Goal: Task Accomplishment & Management: Use online tool/utility

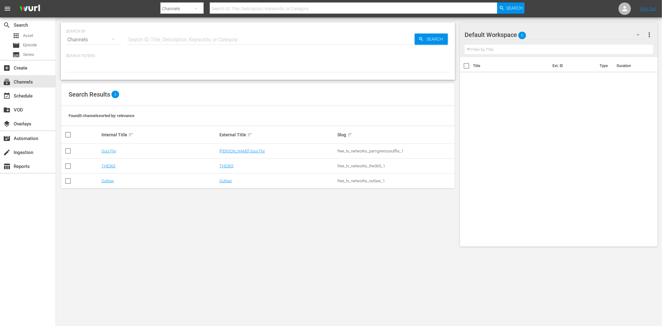
click at [108, 162] on td "THE365" at bounding box center [160, 166] width 118 height 15
click at [104, 165] on link "THE365" at bounding box center [108, 165] width 14 height 5
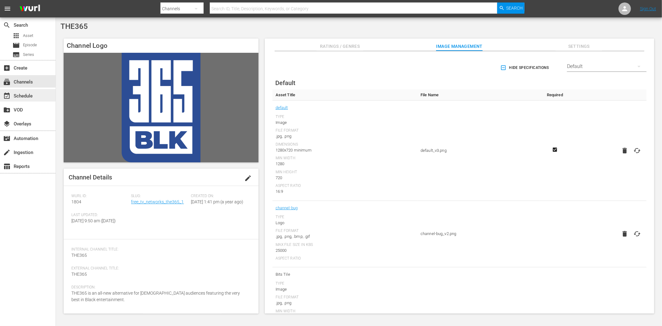
click at [15, 91] on div "event_available Schedule" at bounding box center [28, 95] width 56 height 12
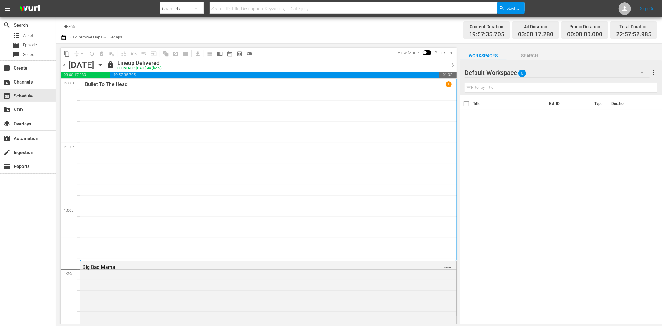
click at [449, 63] on span "chevron_right" at bounding box center [453, 65] width 8 height 8
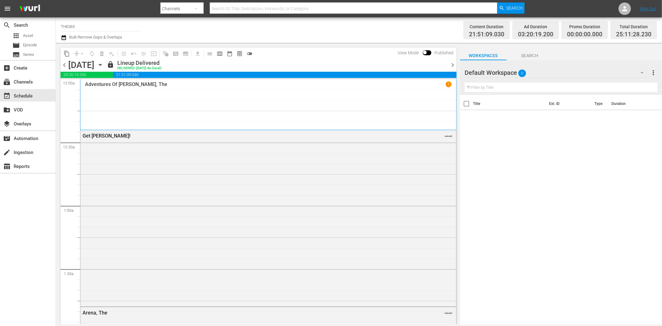
click at [449, 63] on span "chevron_right" at bounding box center [453, 65] width 8 height 8
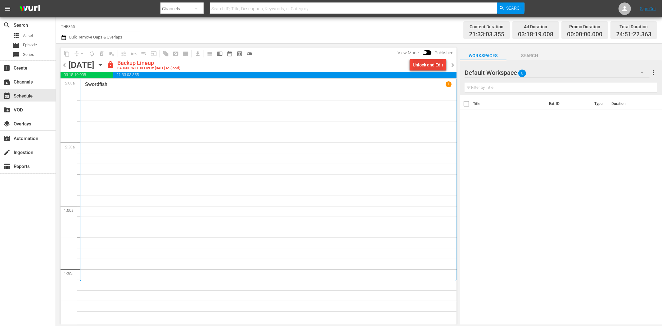
click at [422, 65] on div "Unlock and Edit" at bounding box center [428, 64] width 30 height 11
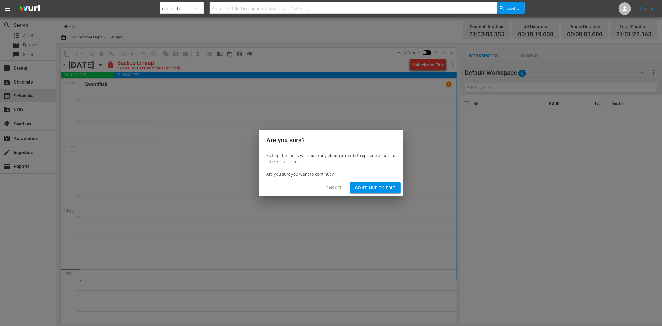
click at [380, 188] on span "Continue to Edit" at bounding box center [375, 188] width 40 height 8
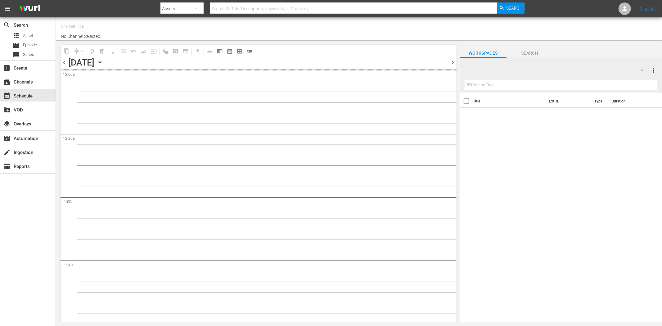
type input "THE365 (1804)"
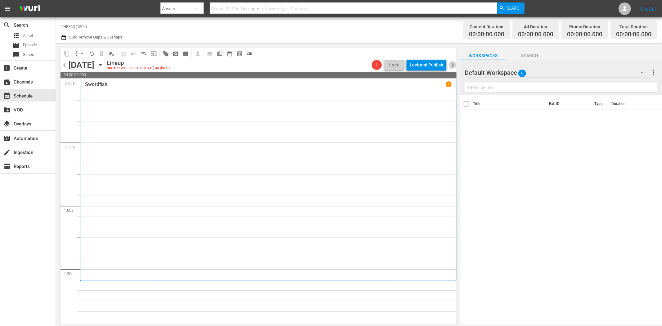
click at [453, 67] on span "chevron_right" at bounding box center [453, 65] width 8 height 8
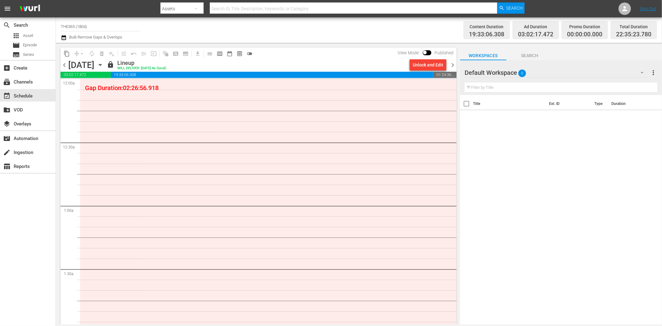
click at [65, 64] on span "chevron_left" at bounding box center [64, 65] width 8 height 8
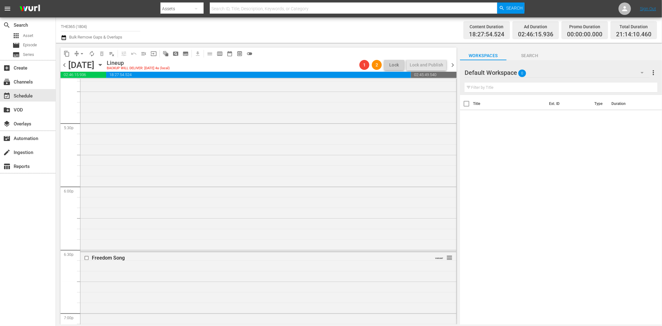
scroll to position [2171, 0]
click at [249, 53] on span "toggle_off" at bounding box center [249, 54] width 6 height 6
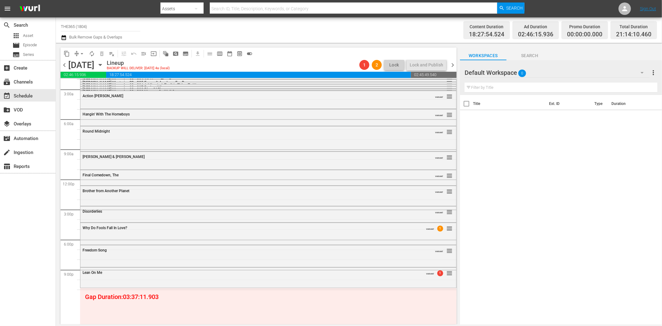
click at [455, 63] on span "chevron_right" at bounding box center [453, 65] width 8 height 8
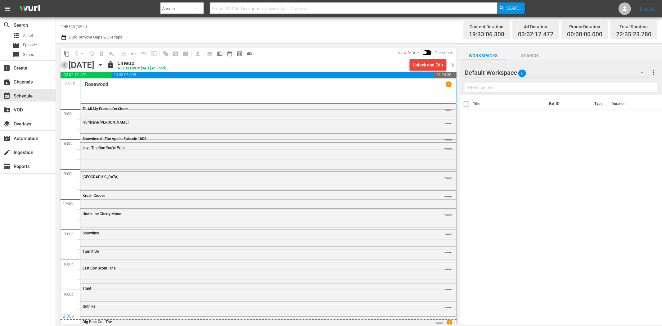
click at [64, 65] on span "chevron_left" at bounding box center [64, 65] width 8 height 8
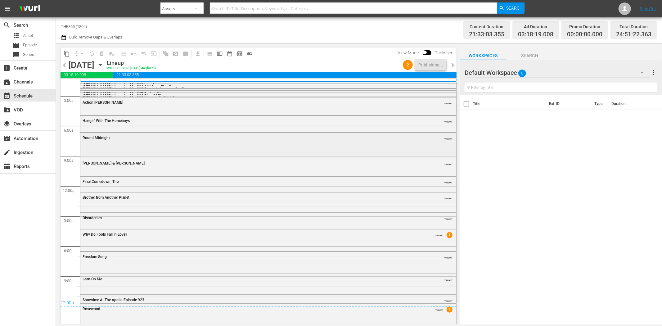
scroll to position [20, 0]
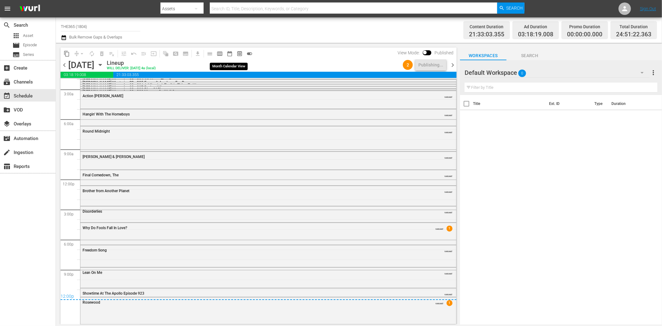
click at [230, 54] on span "date_range_outlined" at bounding box center [229, 54] width 6 height 6
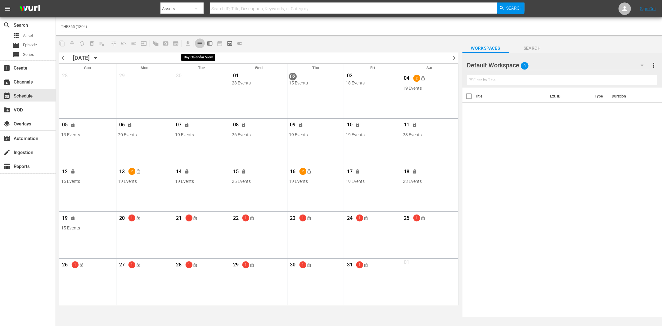
click at [200, 44] on span "calendar_view_day_outlined" at bounding box center [200, 43] width 6 height 6
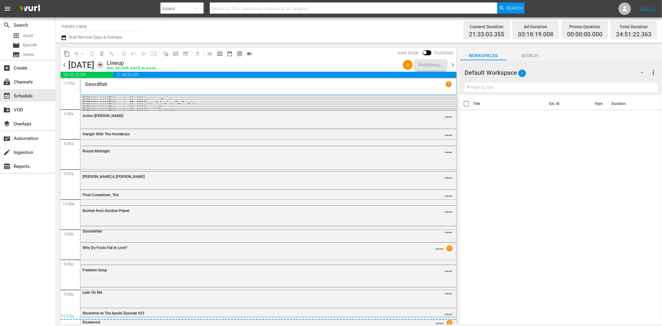
click at [104, 63] on icon "button" at bounding box center [100, 64] width 7 height 7
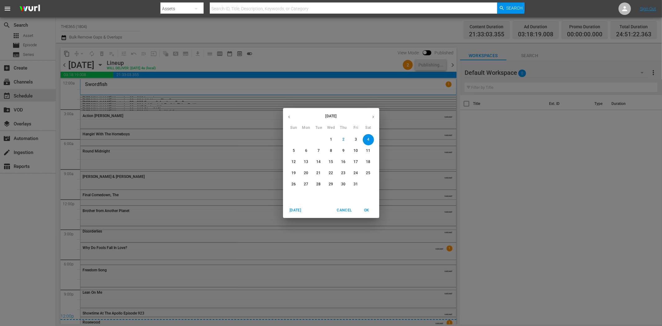
click at [308, 162] on span "13" at bounding box center [306, 161] width 11 height 5
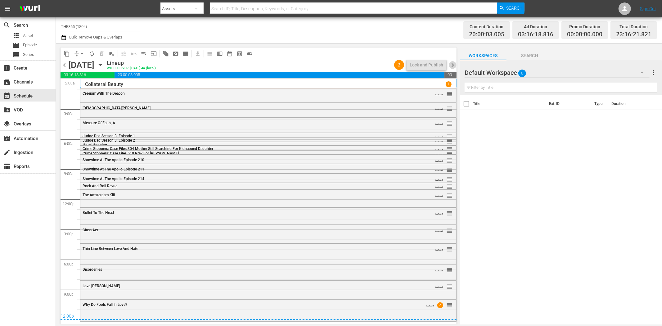
click at [453, 64] on span "chevron_right" at bounding box center [453, 65] width 8 height 8
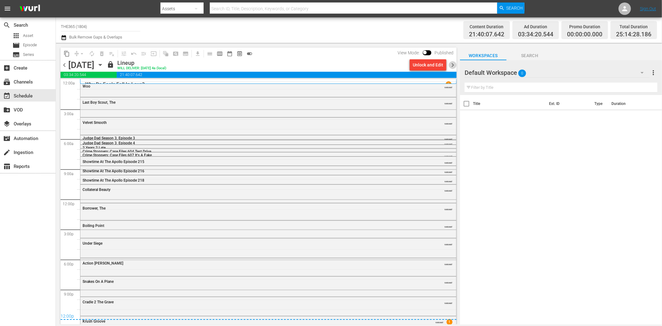
click at [453, 64] on span "chevron_right" at bounding box center [453, 65] width 8 height 8
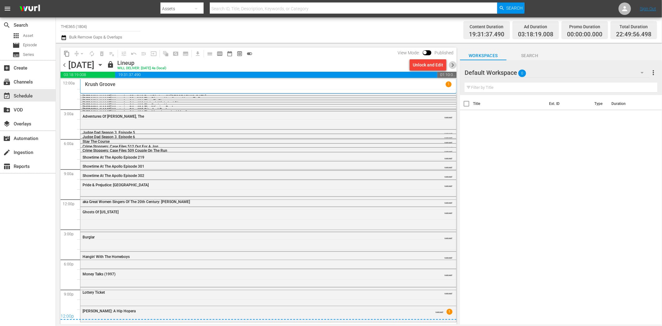
click at [453, 64] on span "chevron_right" at bounding box center [453, 65] width 8 height 8
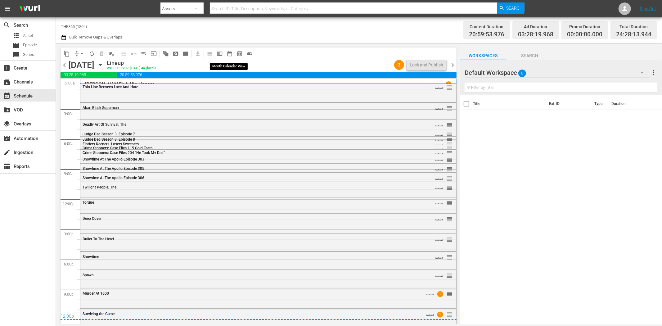
click at [232, 53] on span "date_range_outlined" at bounding box center [229, 54] width 6 height 6
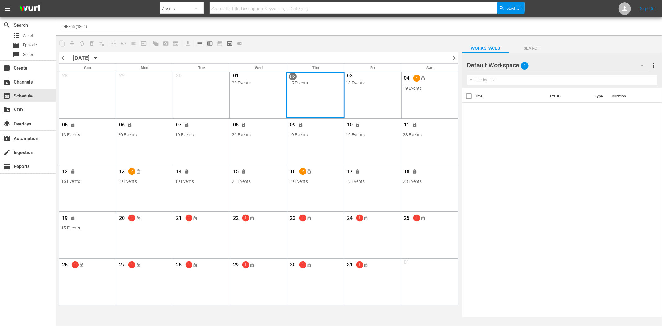
click at [312, 97] on div "Month View" at bounding box center [315, 95] width 58 height 46
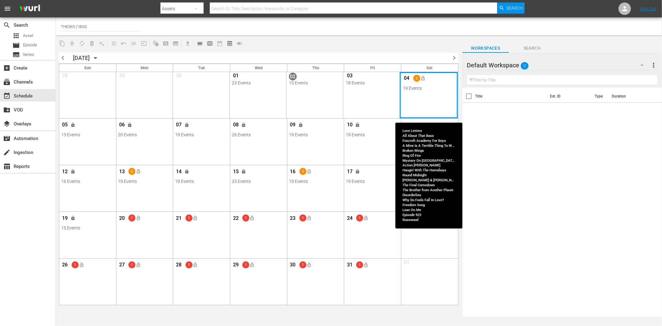
click at [410, 99] on div "Month View" at bounding box center [429, 95] width 58 height 46
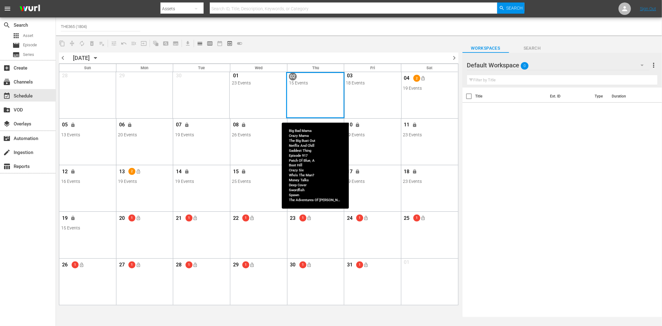
click at [303, 93] on div "Month View" at bounding box center [315, 95] width 58 height 46
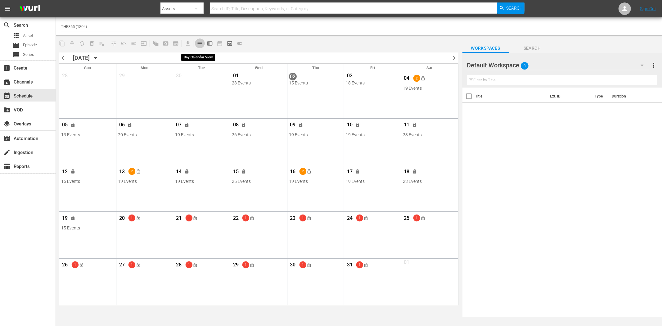
click at [198, 43] on span "calendar_view_day_outlined" at bounding box center [200, 43] width 6 height 6
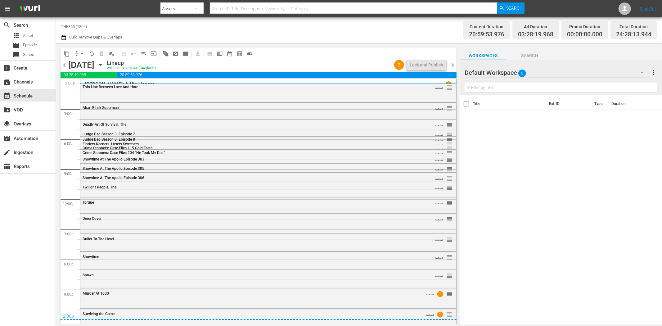
click at [101, 65] on icon "button" at bounding box center [100, 65] width 3 height 2
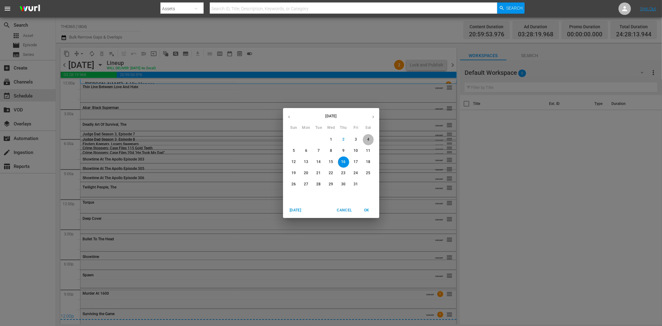
click at [370, 136] on button "4" at bounding box center [368, 139] width 11 height 11
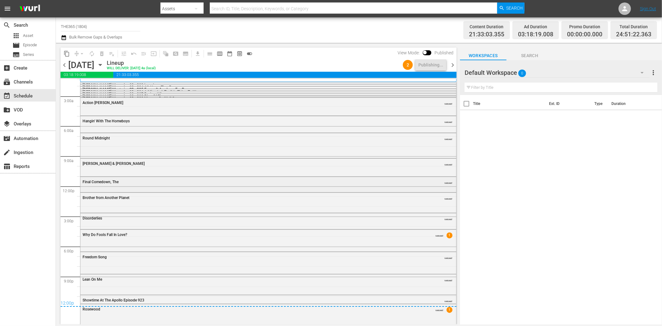
scroll to position [20, 0]
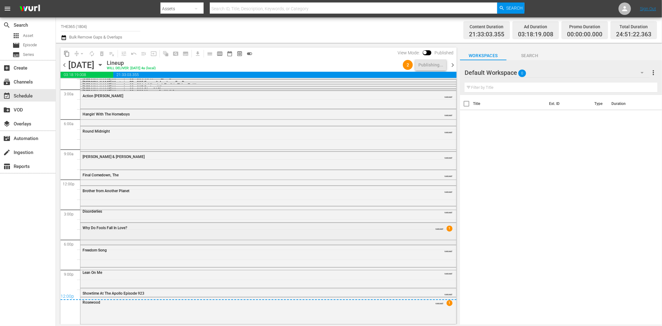
click at [343, 234] on div "Why Do Fools Fall In Love? VARIANT 1" at bounding box center [268, 233] width 376 height 20
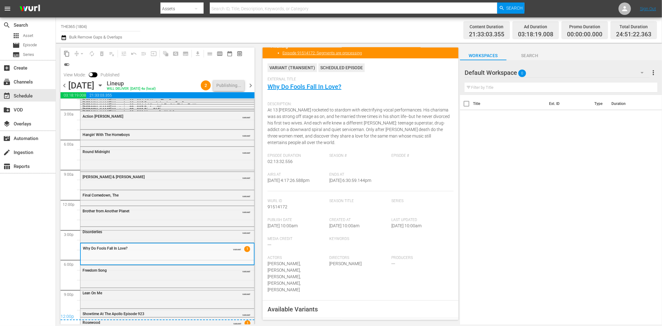
scroll to position [0, 0]
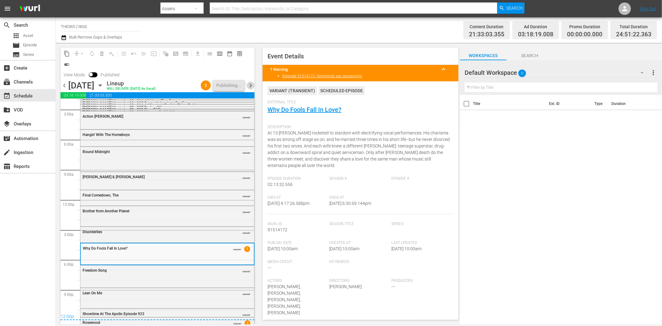
click at [251, 83] on span "chevron_right" at bounding box center [251, 86] width 8 height 8
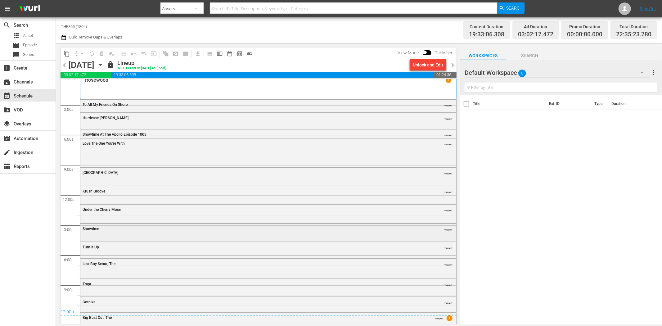
scroll to position [6, 0]
click at [451, 64] on span "chevron_right" at bounding box center [453, 65] width 8 height 8
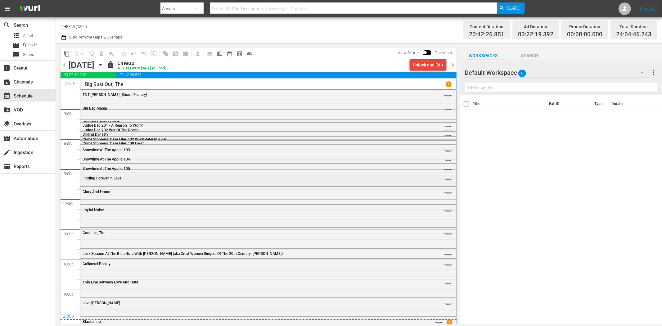
scroll to position [7, 0]
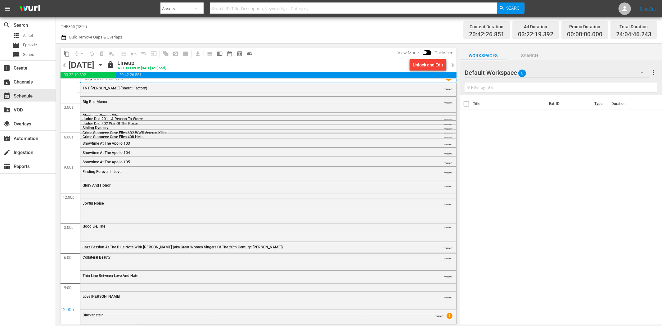
click at [454, 63] on span "chevron_right" at bounding box center [453, 65] width 8 height 8
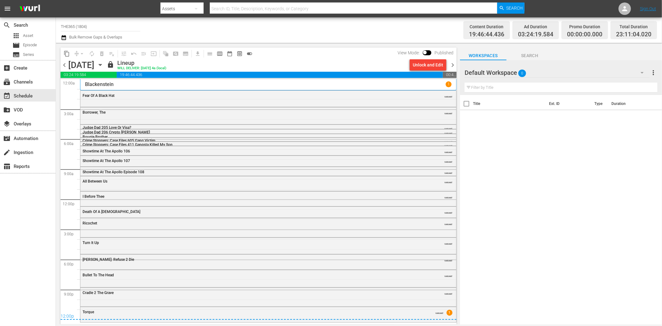
click at [454, 63] on span "chevron_right" at bounding box center [453, 65] width 8 height 8
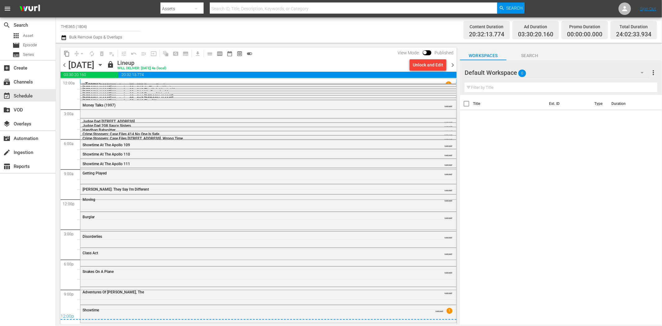
click at [454, 63] on span "chevron_right" at bounding box center [453, 65] width 8 height 8
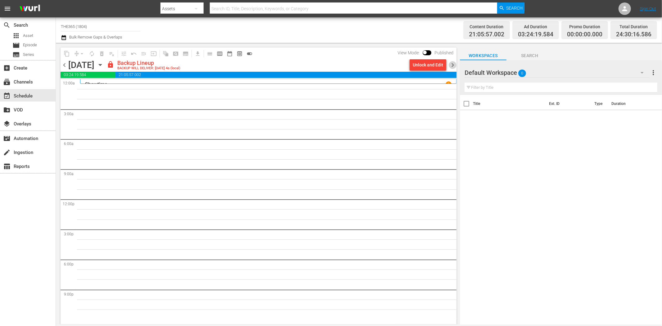
click at [451, 62] on span "chevron_right" at bounding box center [453, 65] width 8 height 8
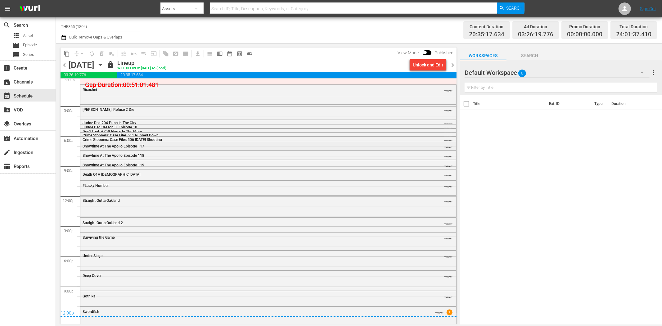
scroll to position [4, 0]
click at [453, 64] on span "chevron_right" at bounding box center [453, 65] width 8 height 8
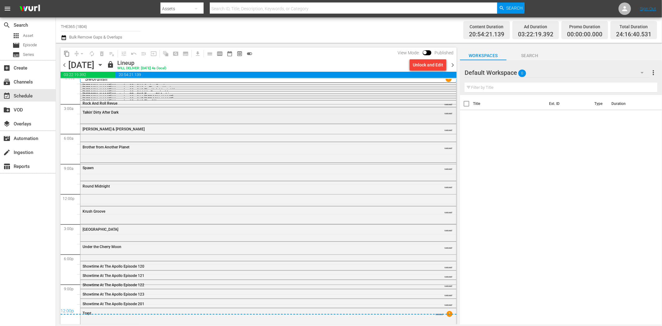
scroll to position [7, 0]
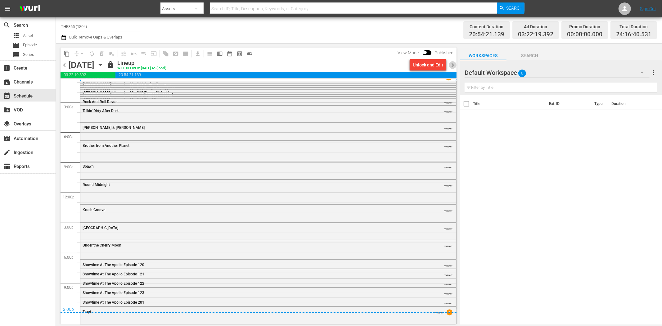
click at [454, 66] on span "chevron_right" at bounding box center [453, 65] width 8 height 8
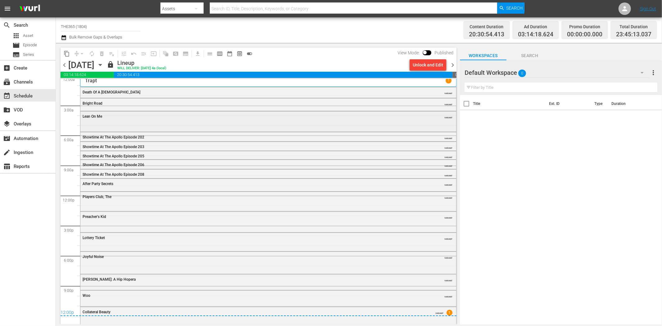
scroll to position [4, 0]
click at [454, 64] on span "chevron_right" at bounding box center [453, 65] width 8 height 8
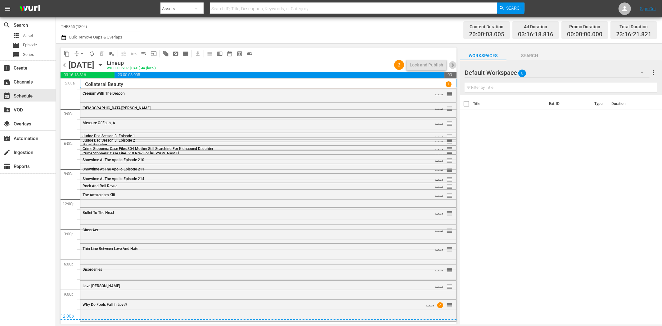
click at [452, 64] on span "chevron_right" at bounding box center [453, 65] width 8 height 8
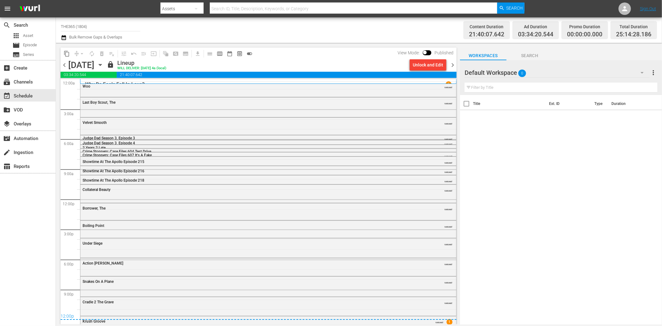
click at [452, 64] on span "chevron_right" at bounding box center [453, 65] width 8 height 8
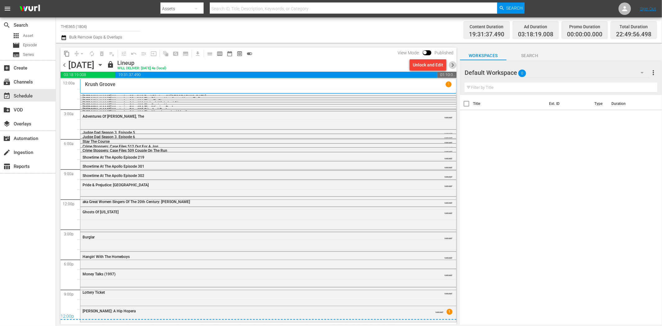
click at [452, 64] on span "chevron_right" at bounding box center [453, 65] width 8 height 8
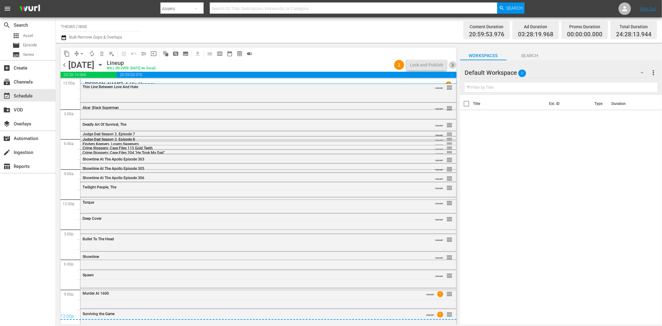
click at [452, 64] on span "chevron_right" at bounding box center [453, 65] width 8 height 8
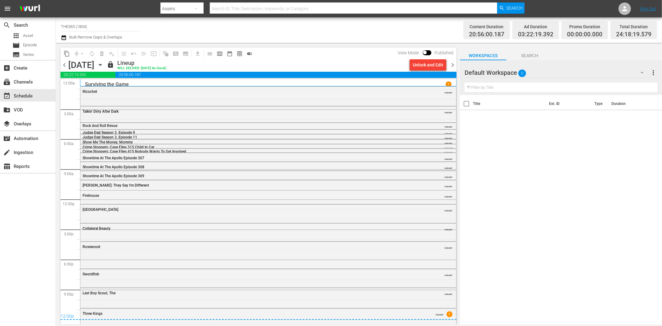
click at [62, 63] on span "chevron_left" at bounding box center [64, 65] width 8 height 8
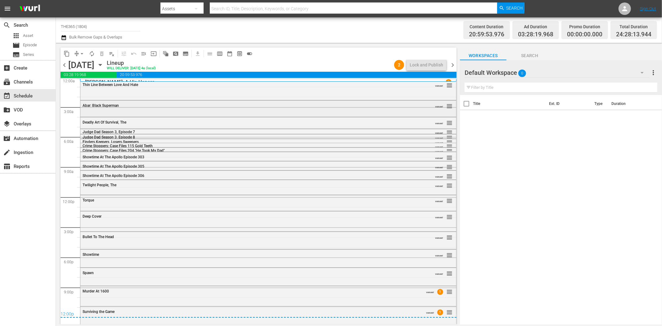
scroll to position [2, 0]
click at [210, 298] on div "Murder At 1600 VARIANT 1 reorder" at bounding box center [268, 295] width 376 height 19
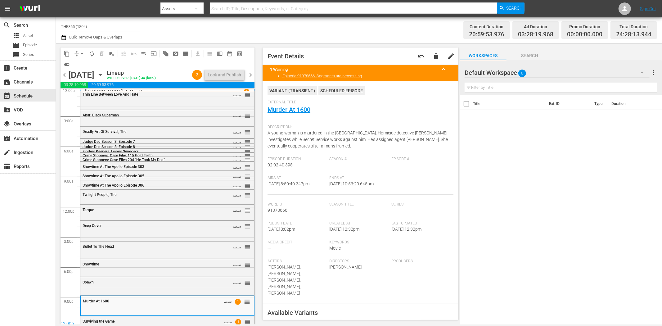
click at [251, 75] on span "chevron_right" at bounding box center [251, 75] width 8 height 8
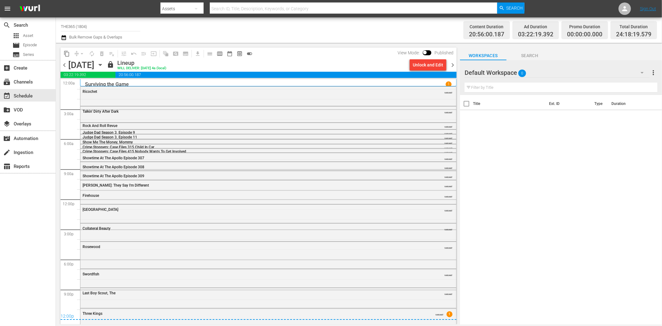
click at [65, 65] on span "chevron_left" at bounding box center [64, 65] width 8 height 8
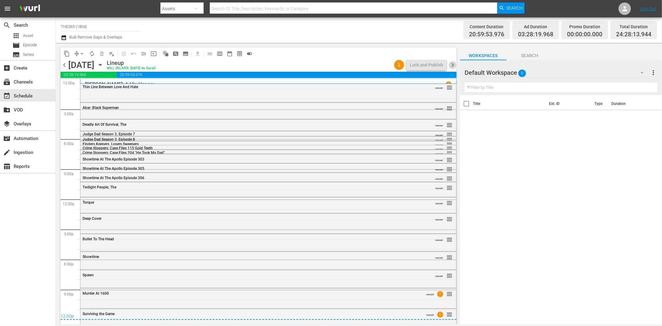
click at [454, 64] on span "chevron_right" at bounding box center [453, 65] width 8 height 8
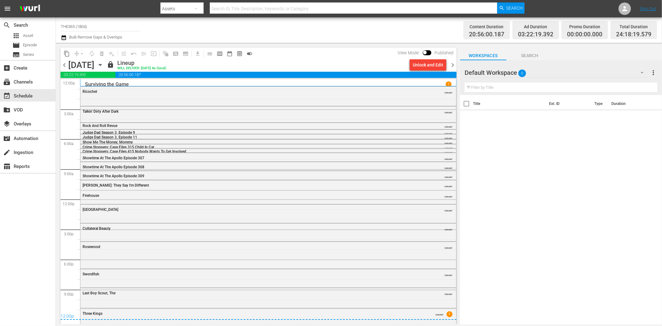
click at [454, 64] on span "chevron_right" at bounding box center [453, 65] width 8 height 8
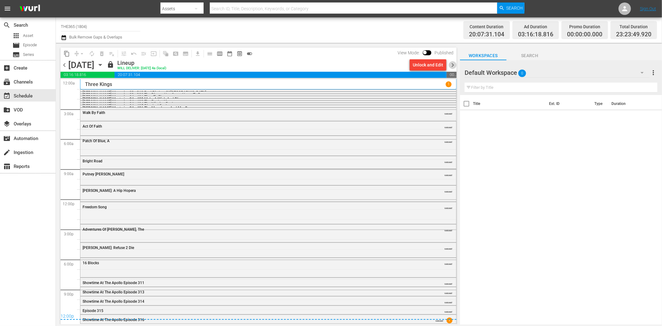
click at [454, 64] on span "chevron_right" at bounding box center [453, 65] width 8 height 8
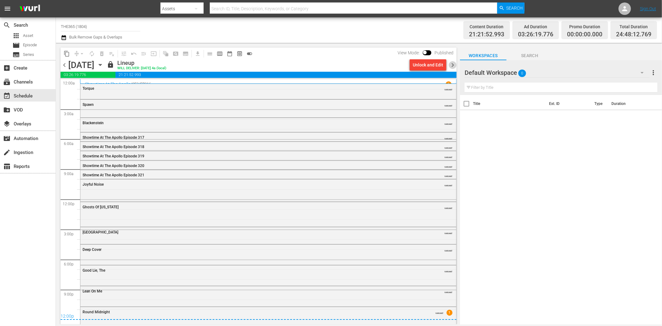
click at [454, 64] on span "chevron_right" at bounding box center [453, 65] width 8 height 8
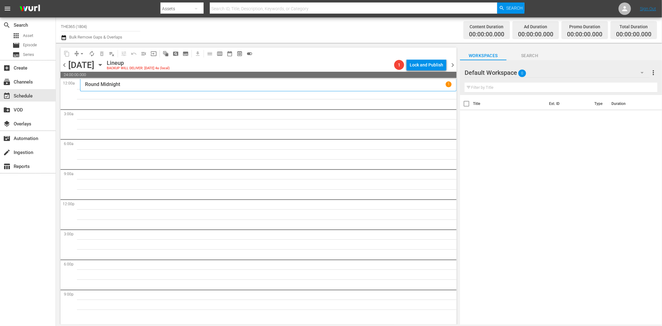
click at [104, 64] on icon "button" at bounding box center [100, 64] width 7 height 7
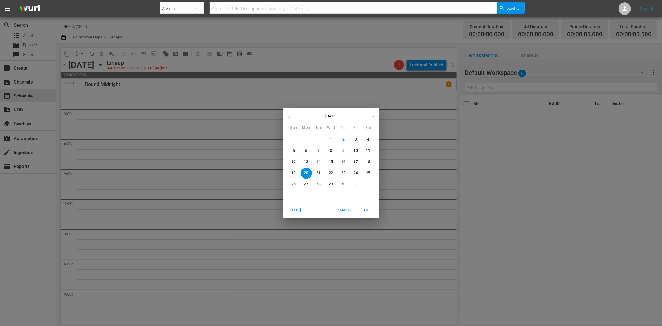
click at [367, 139] on p "4" at bounding box center [368, 139] width 2 height 5
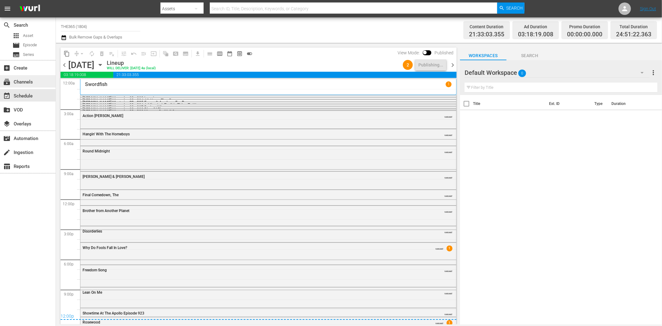
click at [32, 83] on div "subscriptions Channels" at bounding box center [17, 81] width 35 height 6
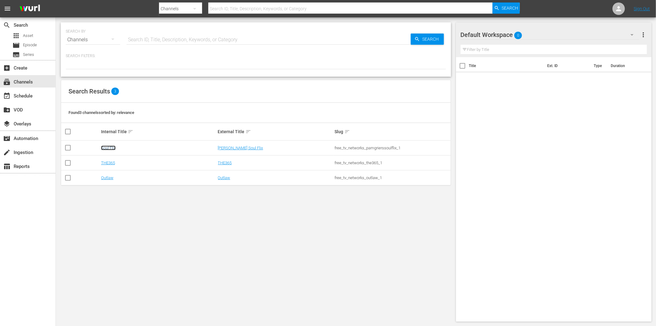
click at [112, 146] on link "Soul Flix" at bounding box center [108, 147] width 15 height 5
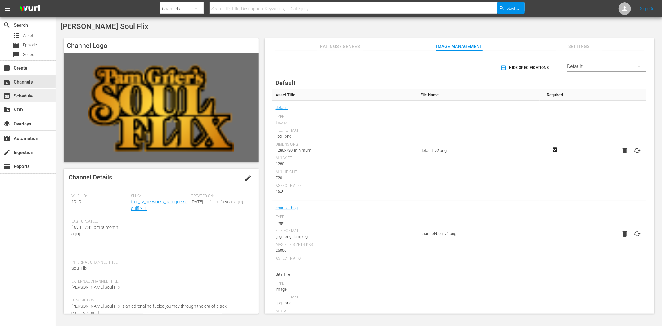
click at [20, 94] on div "event_available Schedule" at bounding box center [17, 95] width 35 height 6
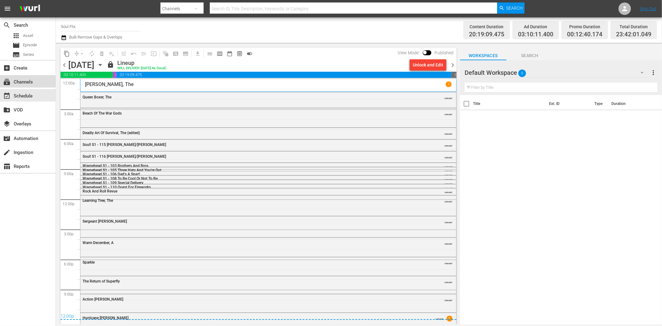
click at [20, 84] on div "subscriptions Channels" at bounding box center [17, 81] width 35 height 6
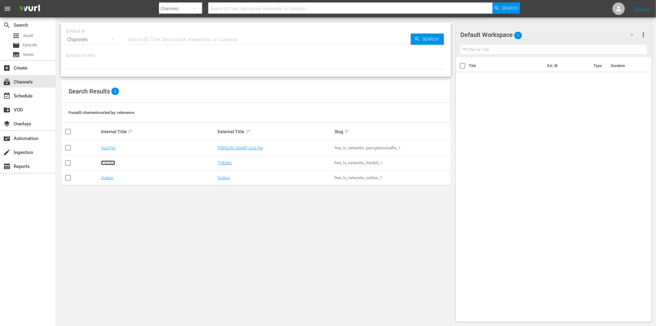
click at [109, 162] on link "THE365" at bounding box center [108, 162] width 14 height 5
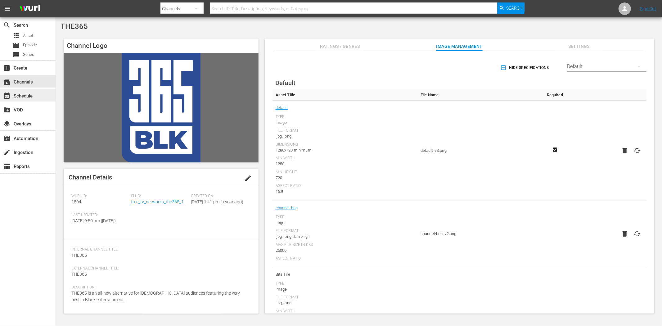
click at [27, 94] on div "event_available Schedule" at bounding box center [17, 95] width 35 height 6
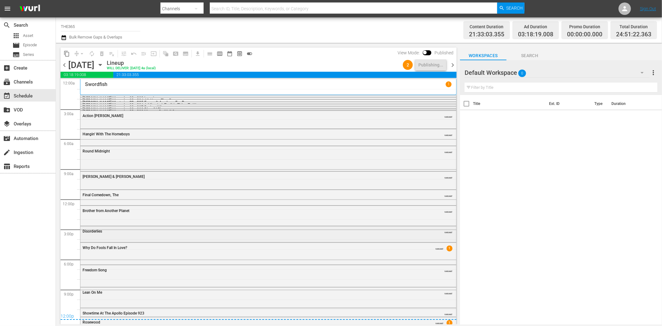
scroll to position [20, 0]
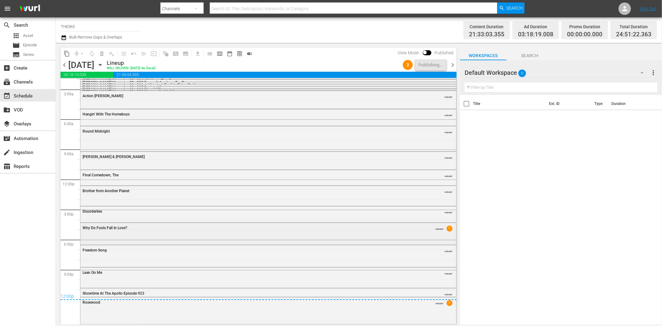
click at [220, 238] on div "Why Do Fools Fall In Love? VARIANT 1" at bounding box center [268, 233] width 376 height 20
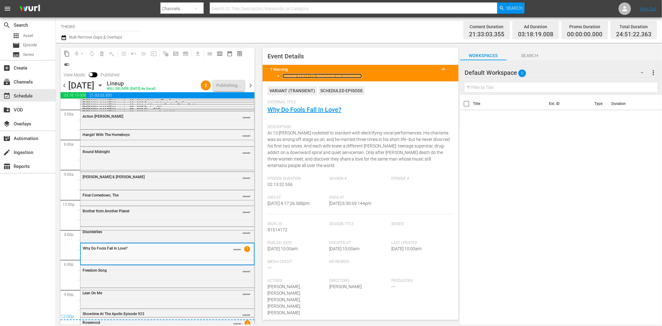
click at [329, 74] on link "Episode 91514172: Segments are processing" at bounding box center [321, 76] width 79 height 5
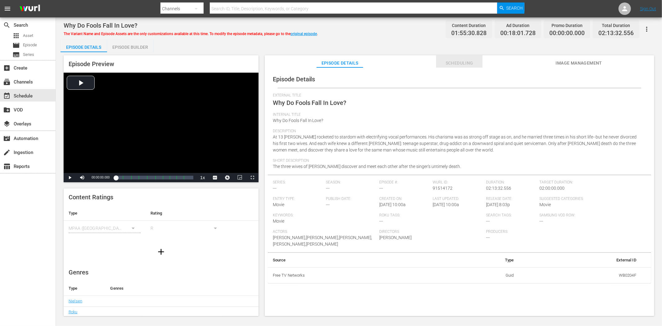
click at [449, 64] on span "Scheduling" at bounding box center [459, 63] width 47 height 8
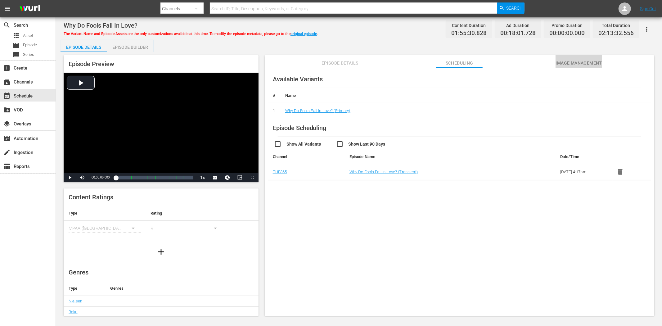
click at [580, 61] on span "Image Management" at bounding box center [578, 63] width 47 height 8
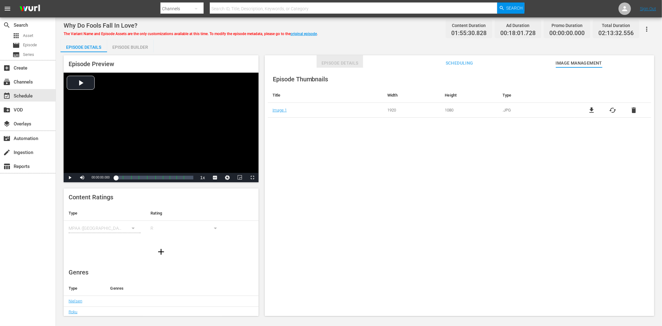
click at [334, 57] on button "Episode Details" at bounding box center [339, 61] width 47 height 12
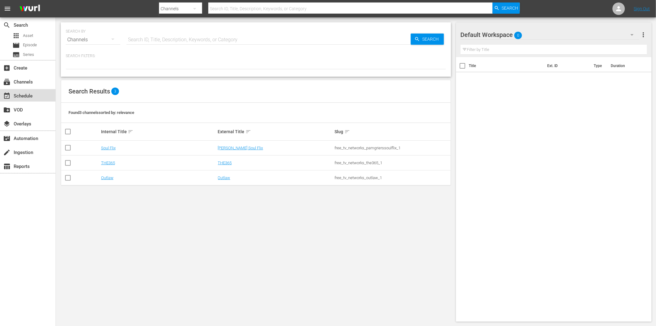
click at [24, 94] on div "event_available Schedule" at bounding box center [17, 95] width 35 height 6
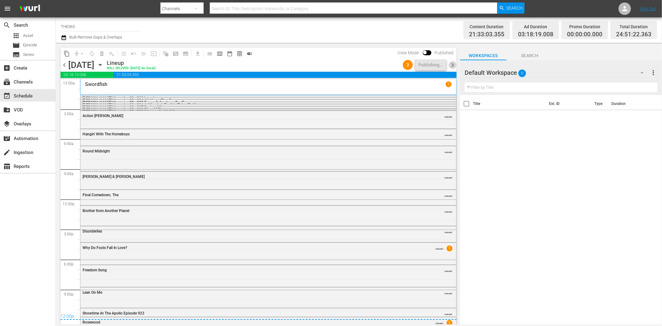
click at [452, 63] on span "chevron_right" at bounding box center [453, 65] width 8 height 8
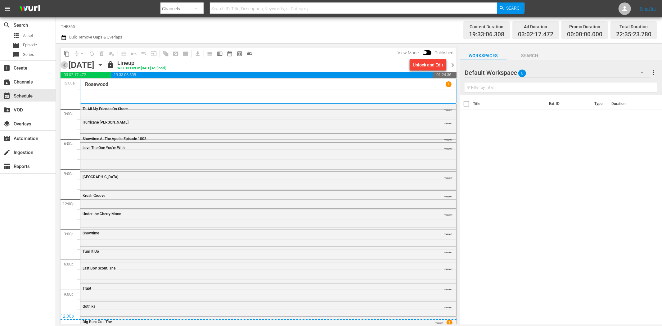
click at [63, 64] on span "chevron_left" at bounding box center [64, 65] width 8 height 8
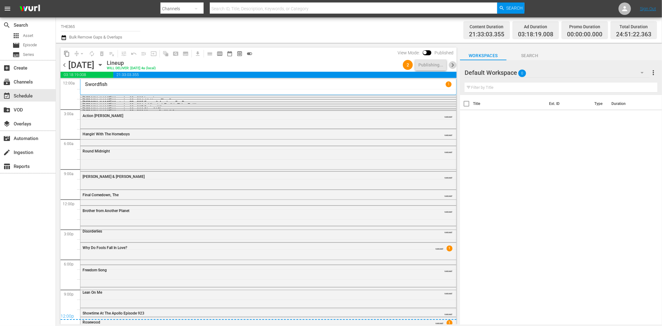
click at [455, 65] on span "chevron_right" at bounding box center [453, 65] width 8 height 8
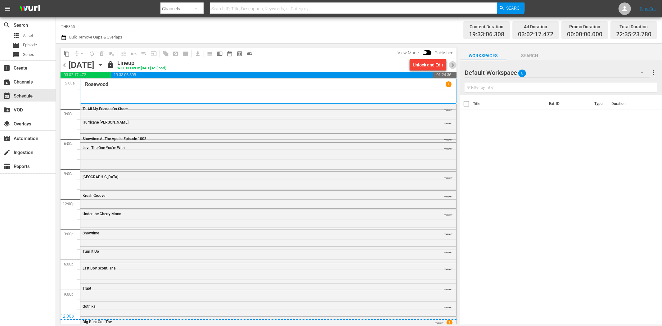
click at [454, 63] on span "chevron_right" at bounding box center [453, 65] width 8 height 8
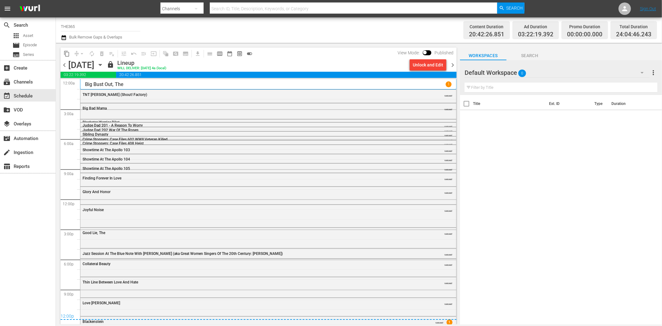
click at [454, 63] on span "chevron_right" at bounding box center [453, 65] width 8 height 8
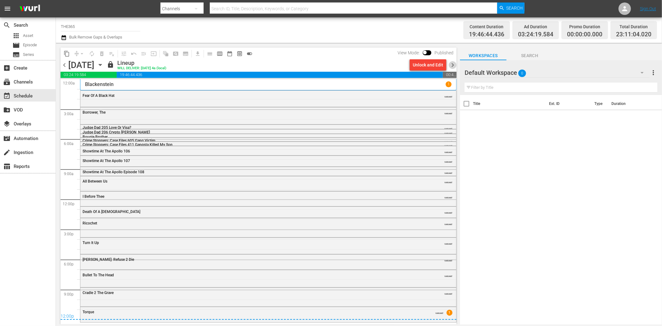
click at [454, 63] on span "chevron_right" at bounding box center [453, 65] width 8 height 8
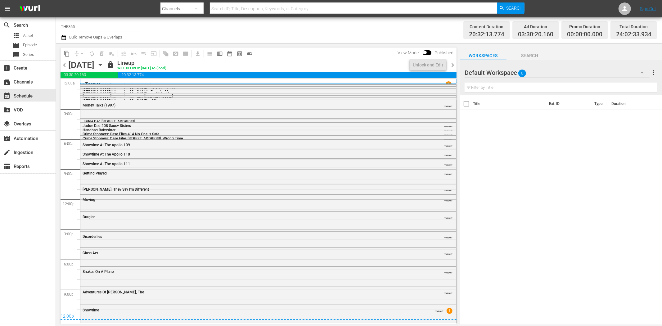
click at [454, 63] on span "chevron_right" at bounding box center [453, 65] width 8 height 8
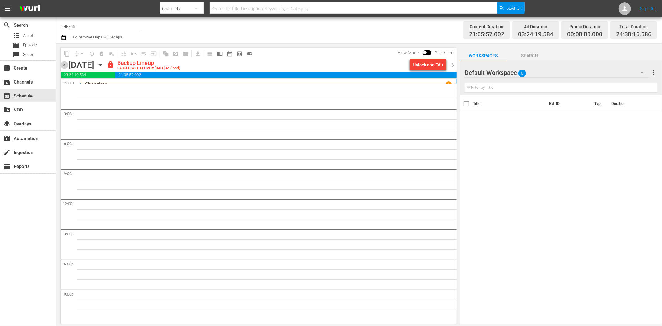
click at [65, 66] on span "chevron_left" at bounding box center [64, 65] width 8 height 8
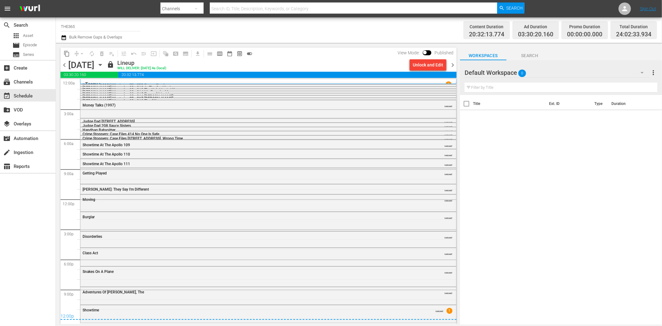
click at [452, 64] on span "chevron_right" at bounding box center [453, 65] width 8 height 8
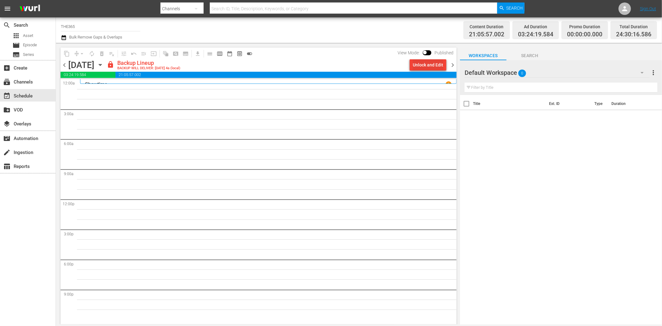
click at [424, 63] on div "Unlock and Edit" at bounding box center [428, 64] width 30 height 11
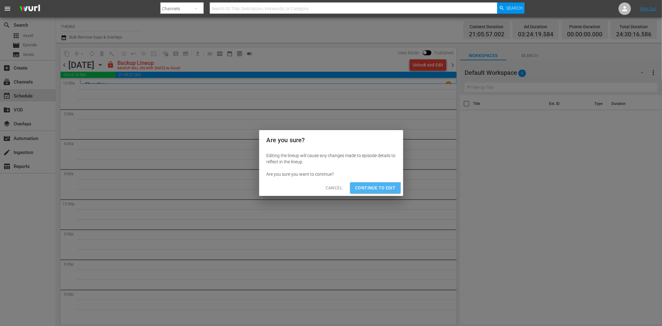
click at [372, 190] on span "Continue to Edit" at bounding box center [375, 188] width 40 height 8
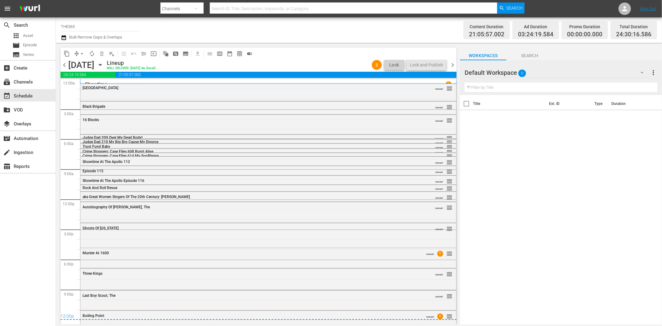
click at [455, 65] on span "chevron_right" at bounding box center [453, 65] width 8 height 8
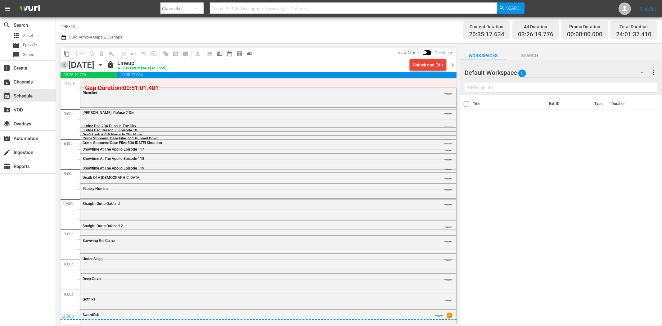
click at [62, 64] on span "chevron_left" at bounding box center [64, 65] width 8 height 8
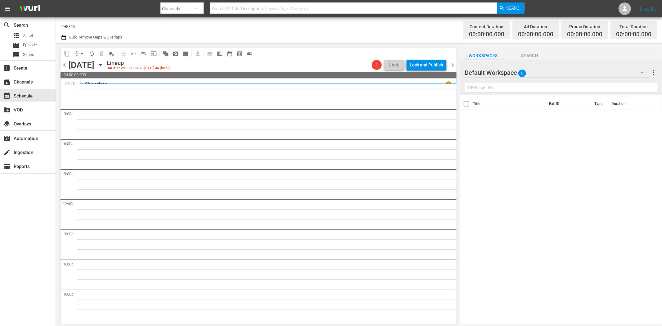
click at [62, 64] on span "chevron_left" at bounding box center [64, 65] width 8 height 8
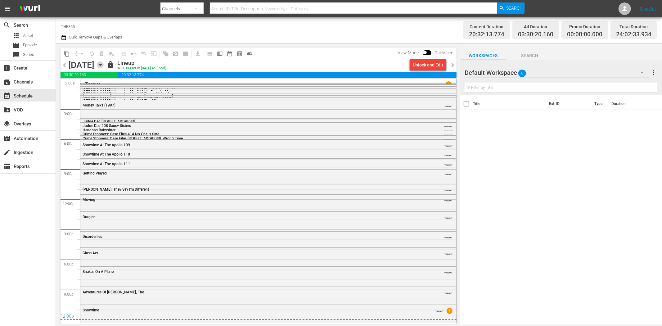
click at [104, 63] on icon "button" at bounding box center [100, 64] width 7 height 7
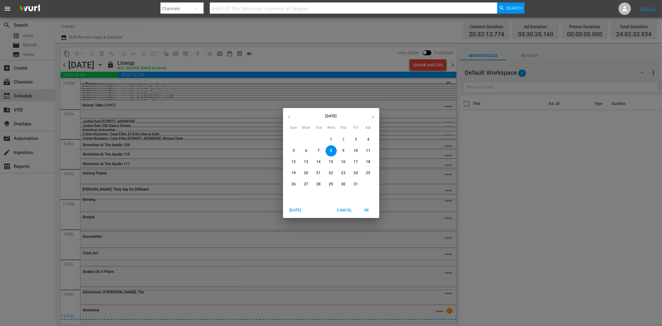
click at [368, 139] on p "4" at bounding box center [368, 139] width 2 height 5
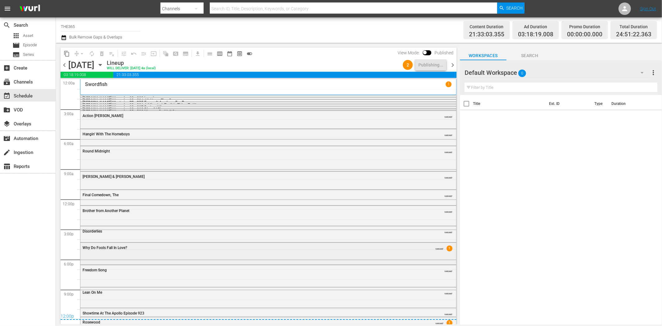
click at [213, 250] on div "Why Do Fools Fall In Love? VARIANT 1" at bounding box center [268, 247] width 376 height 9
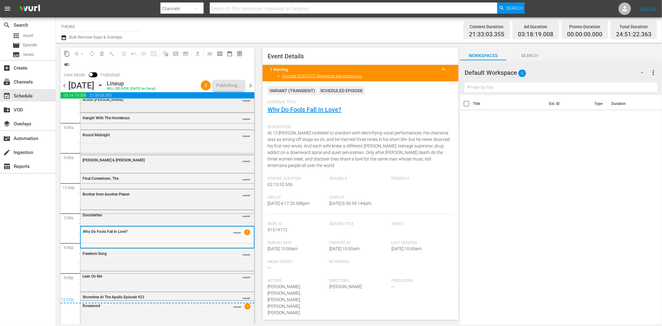
scroll to position [40, 0]
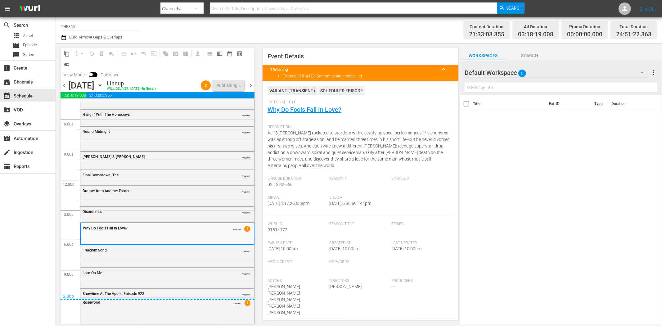
click at [250, 83] on span "chevron_right" at bounding box center [251, 86] width 8 height 8
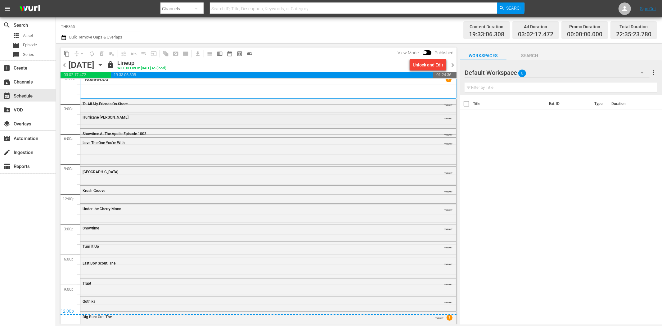
scroll to position [6, 0]
click at [454, 64] on span "chevron_right" at bounding box center [453, 65] width 8 height 8
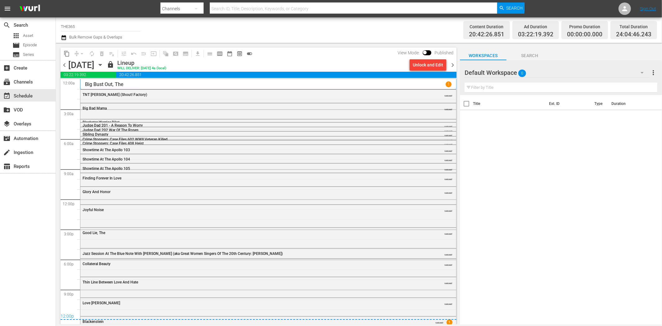
scroll to position [7, 0]
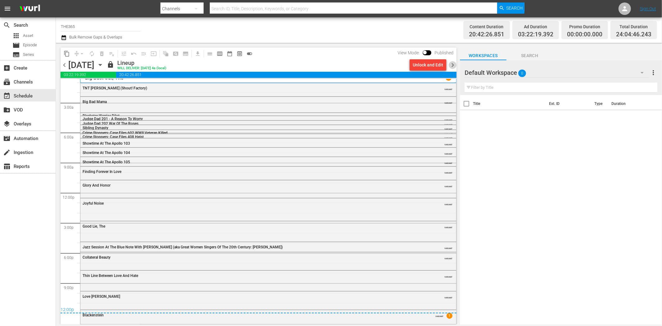
click at [453, 63] on span "chevron_right" at bounding box center [453, 65] width 8 height 8
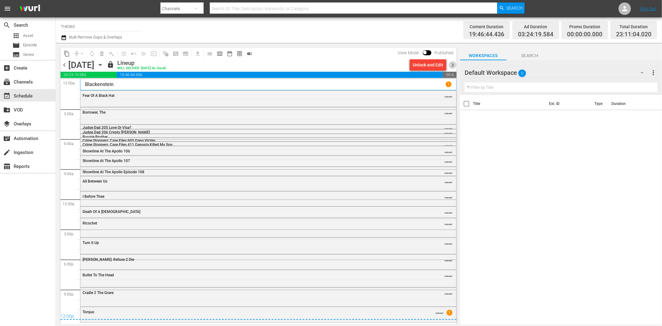
click at [454, 63] on span "chevron_right" at bounding box center [453, 65] width 8 height 8
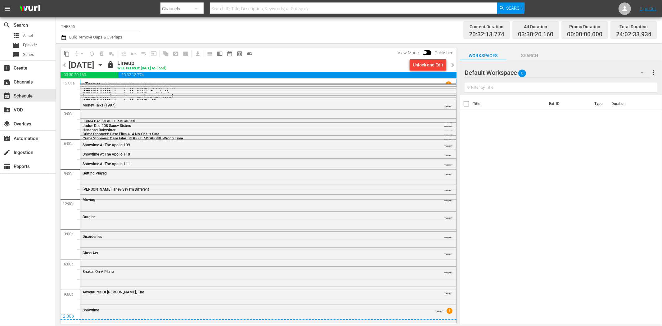
click at [454, 63] on span "chevron_right" at bounding box center [453, 65] width 8 height 8
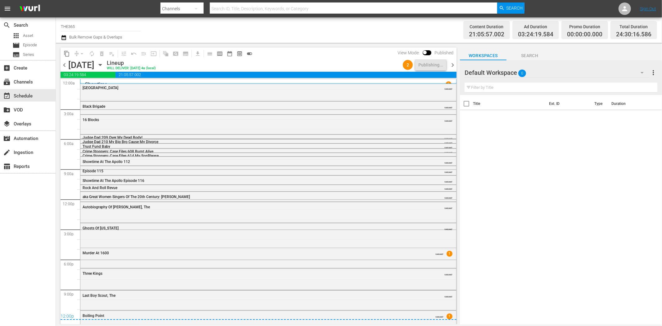
click at [454, 63] on span "chevron_right" at bounding box center [453, 65] width 8 height 8
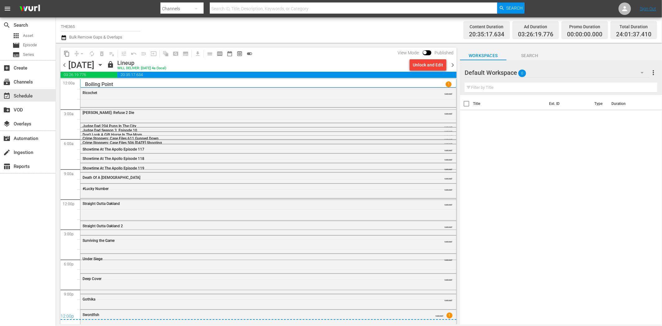
scroll to position [4, 0]
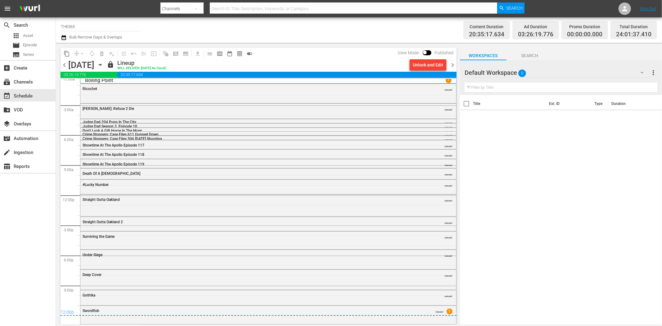
click at [450, 62] on span "chevron_right" at bounding box center [453, 65] width 8 height 8
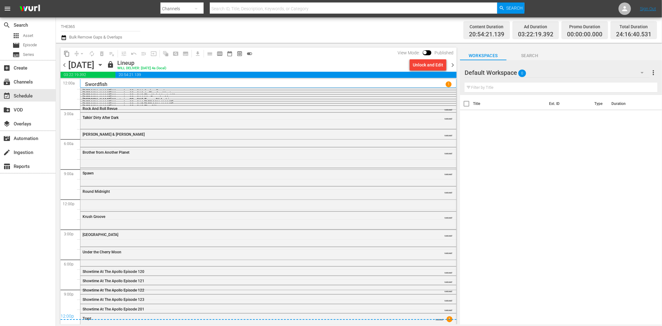
click at [454, 64] on span "chevron_right" at bounding box center [453, 65] width 8 height 8
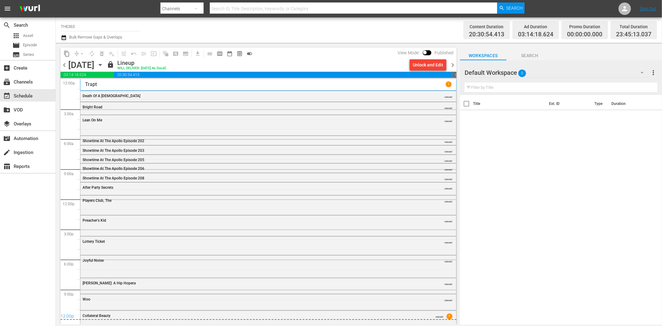
click at [454, 64] on span "chevron_right" at bounding box center [453, 65] width 8 height 8
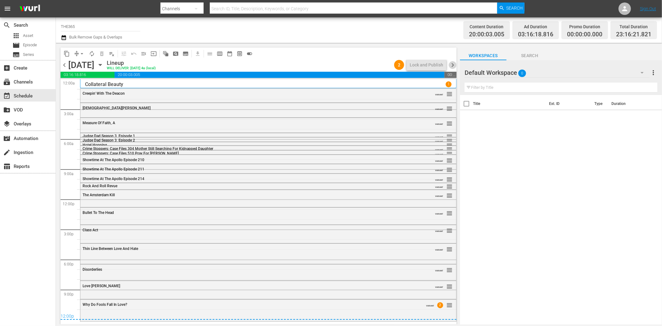
click at [454, 62] on span "chevron_right" at bounding box center [453, 65] width 8 height 8
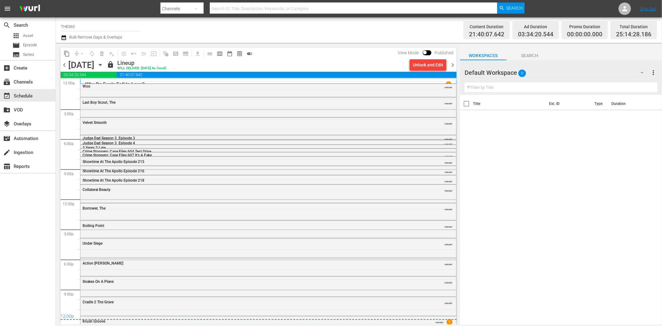
click at [454, 65] on span "chevron_right" at bounding box center [453, 65] width 8 height 8
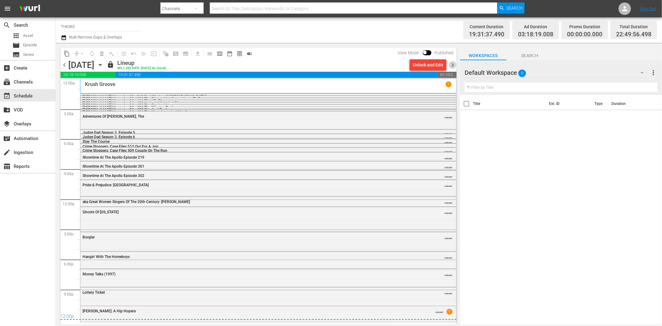
click at [454, 65] on span "chevron_right" at bounding box center [453, 65] width 8 height 8
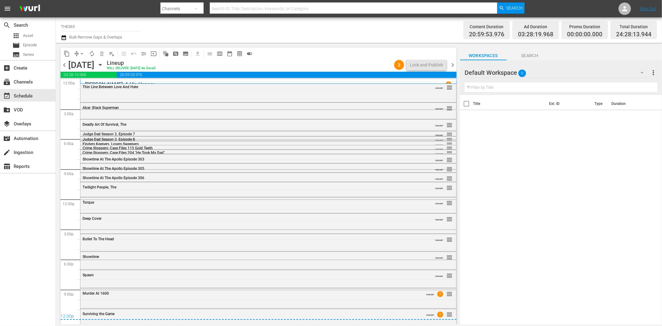
click at [454, 65] on span "chevron_right" at bounding box center [453, 65] width 8 height 8
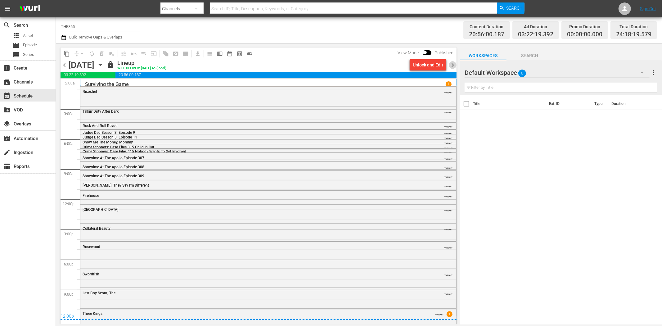
click at [453, 64] on span "chevron_right" at bounding box center [453, 65] width 8 height 8
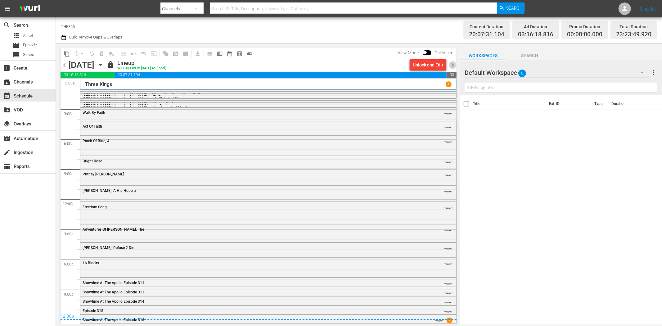
click at [456, 65] on span "chevron_right" at bounding box center [453, 65] width 8 height 8
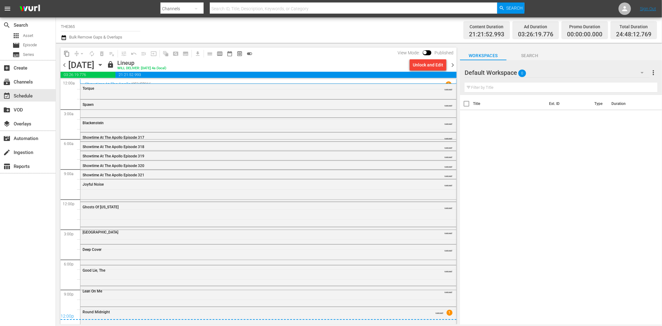
click at [451, 65] on span "chevron_right" at bounding box center [453, 65] width 8 height 8
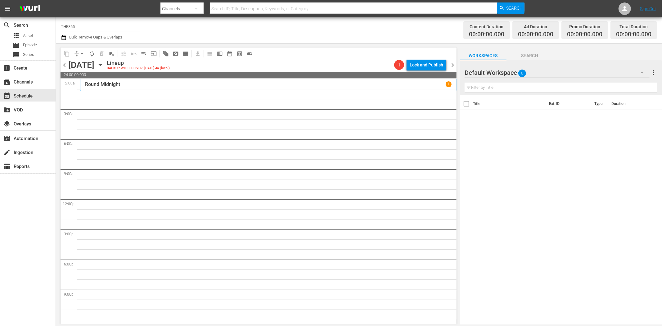
click at [104, 63] on icon "button" at bounding box center [100, 64] width 7 height 7
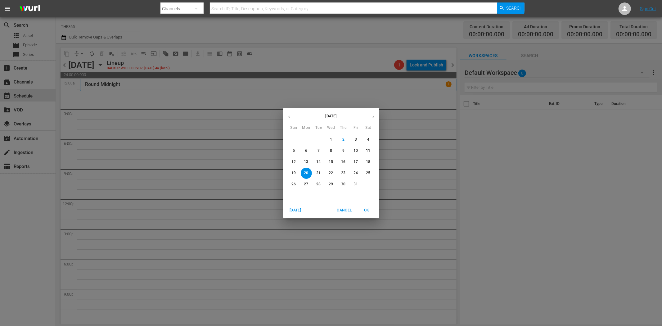
click at [344, 150] on p "9" at bounding box center [343, 150] width 2 height 5
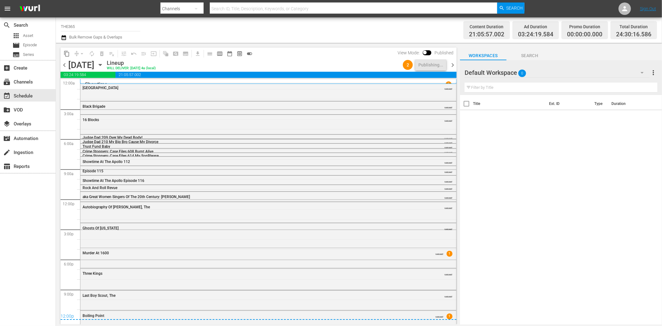
click at [454, 64] on span "chevron_right" at bounding box center [453, 65] width 8 height 8
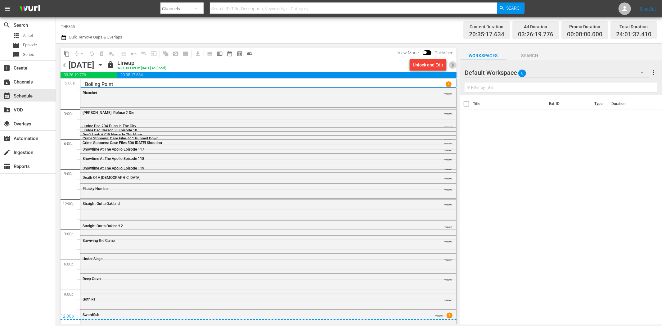
click at [454, 64] on span "chevron_right" at bounding box center [453, 65] width 8 height 8
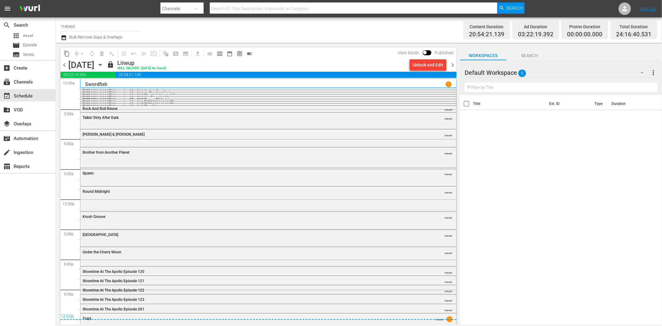
click at [454, 64] on span "chevron_right" at bounding box center [453, 65] width 8 height 8
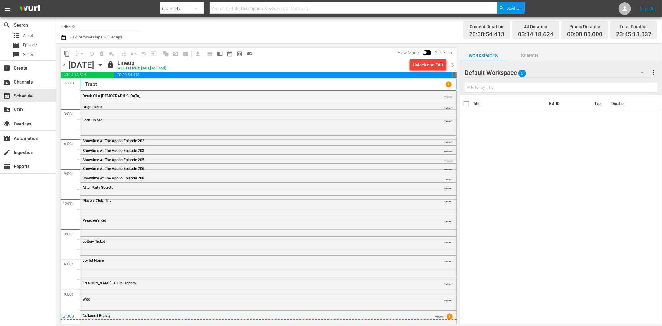
click at [454, 64] on span "chevron_right" at bounding box center [453, 65] width 8 height 8
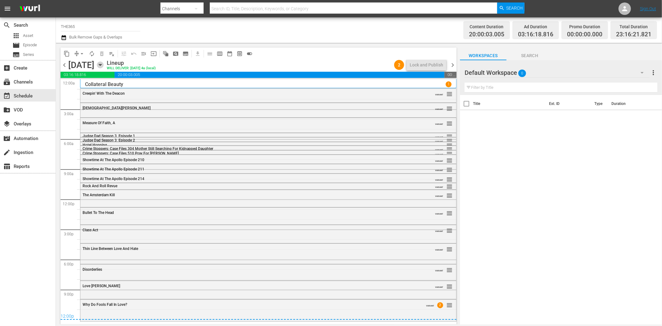
click at [104, 63] on icon "button" at bounding box center [100, 64] width 7 height 7
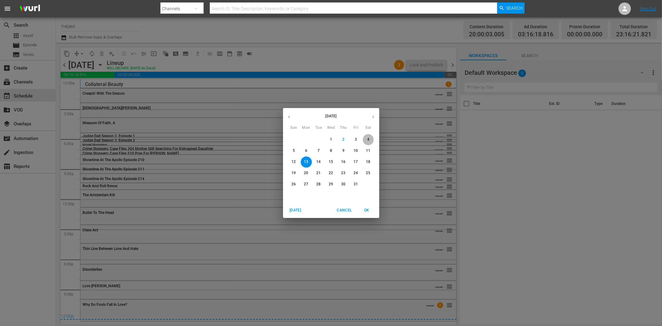
click at [369, 138] on span "4" at bounding box center [368, 139] width 11 height 5
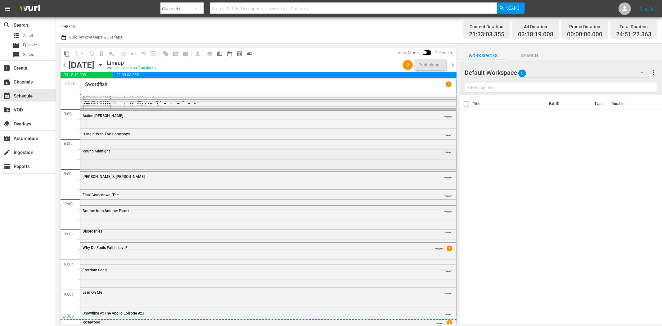
scroll to position [20, 0]
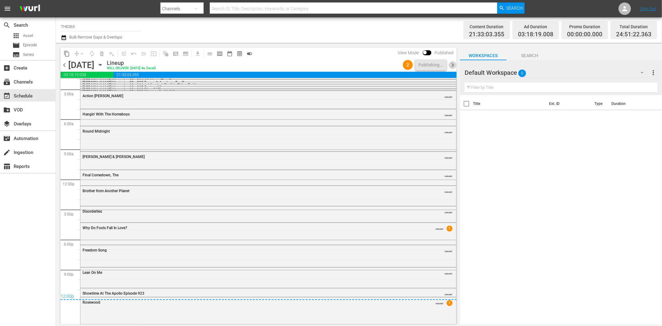
click at [451, 66] on span "chevron_right" at bounding box center [453, 65] width 8 height 8
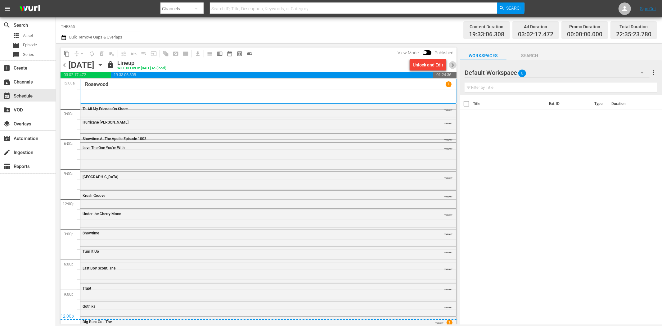
click at [451, 66] on span "chevron_right" at bounding box center [453, 65] width 8 height 8
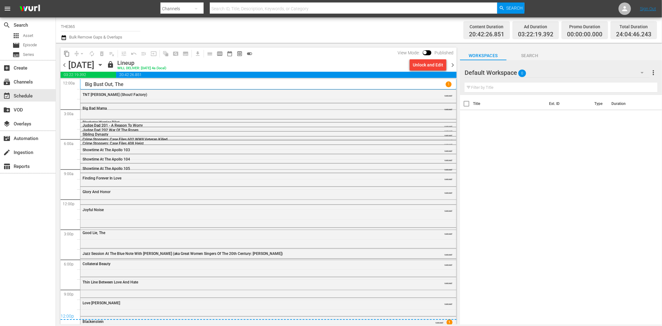
click at [451, 66] on span "chevron_right" at bounding box center [453, 65] width 8 height 8
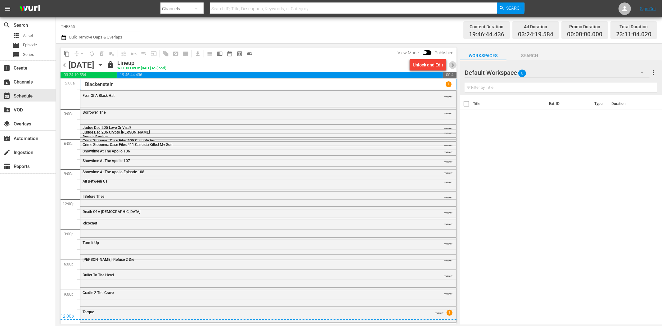
click at [451, 66] on span "chevron_right" at bounding box center [453, 65] width 8 height 8
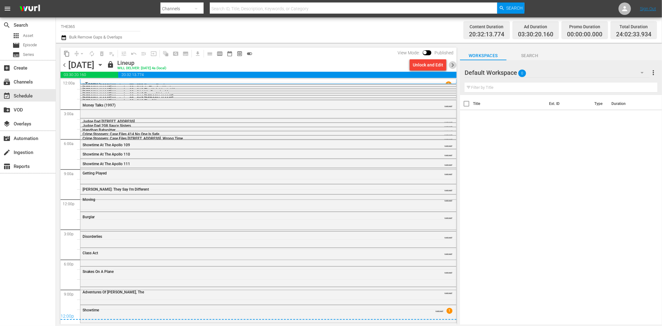
click at [451, 66] on span "chevron_right" at bounding box center [453, 65] width 8 height 8
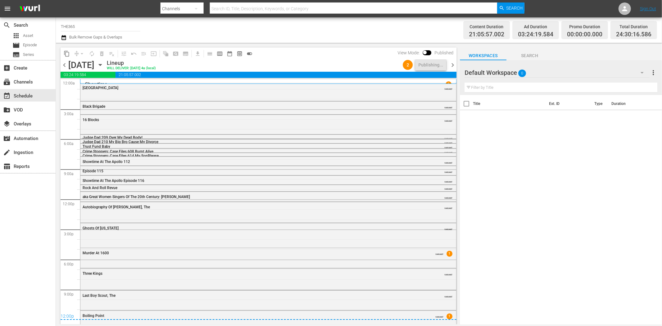
click at [451, 66] on span "chevron_right" at bounding box center [453, 65] width 8 height 8
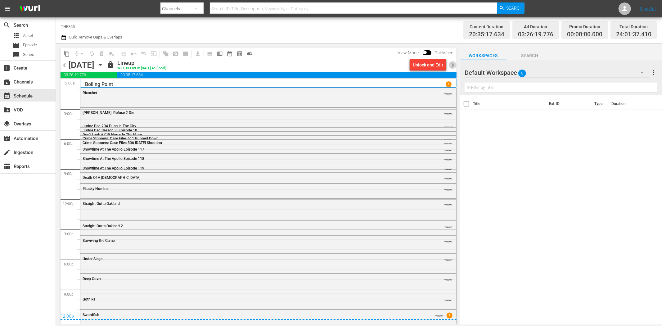
click at [451, 66] on span "chevron_right" at bounding box center [453, 65] width 8 height 8
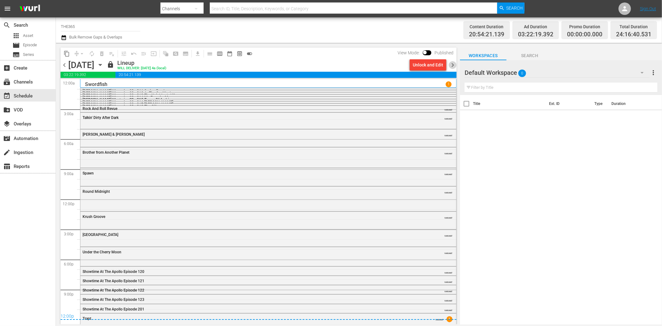
click at [451, 66] on span "chevron_right" at bounding box center [453, 65] width 8 height 8
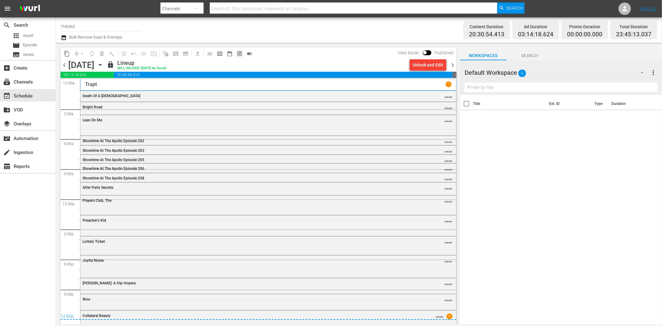
click at [453, 61] on span "chevron_right" at bounding box center [453, 65] width 8 height 8
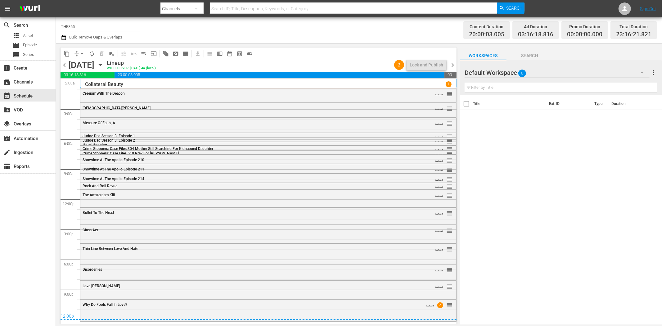
click at [451, 63] on span "chevron_right" at bounding box center [453, 65] width 8 height 8
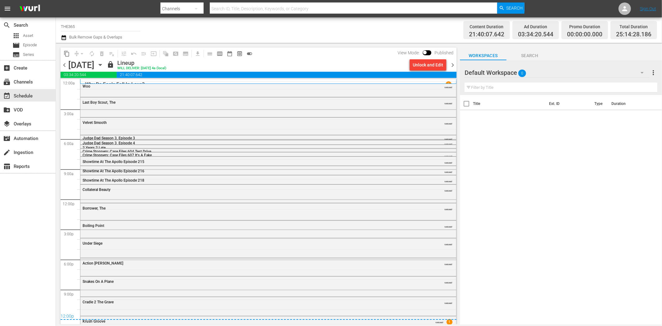
click at [451, 64] on span "chevron_right" at bounding box center [453, 65] width 8 height 8
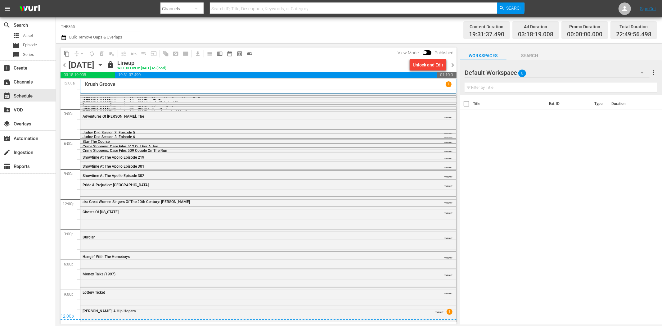
click at [452, 66] on span "chevron_right" at bounding box center [453, 65] width 8 height 8
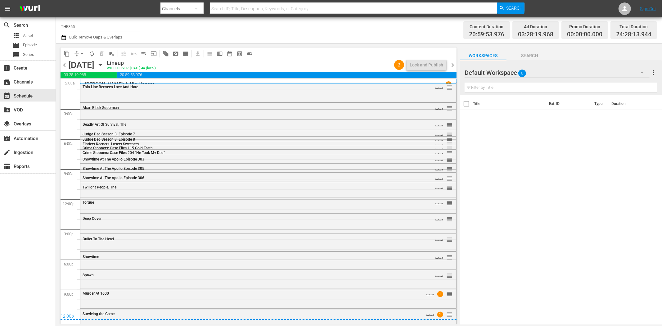
click at [452, 60] on div "chevron_left Thursday, October 16th October 16th Lineup WILL DELIVER: 10/15 @ 4…" at bounding box center [258, 66] width 396 height 12
click at [452, 65] on span "chevron_right" at bounding box center [453, 65] width 8 height 8
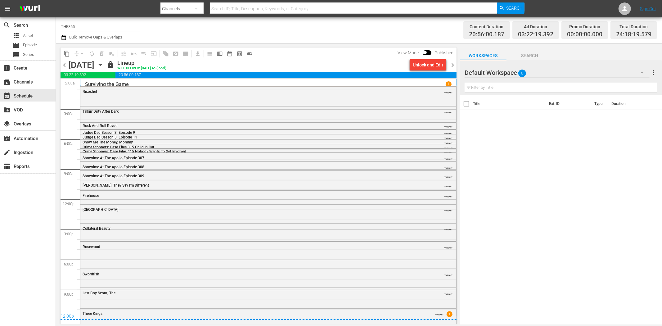
click at [452, 65] on span "chevron_right" at bounding box center [453, 65] width 8 height 8
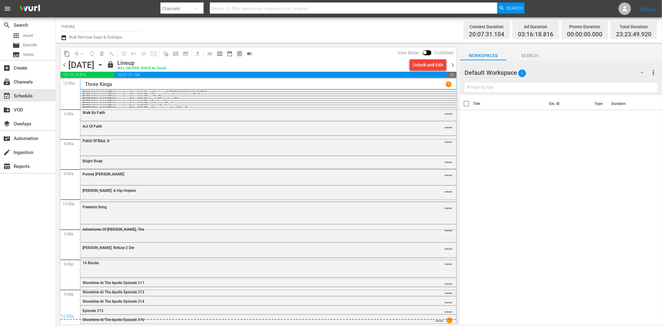
click at [101, 64] on icon "button" at bounding box center [100, 65] width 3 height 2
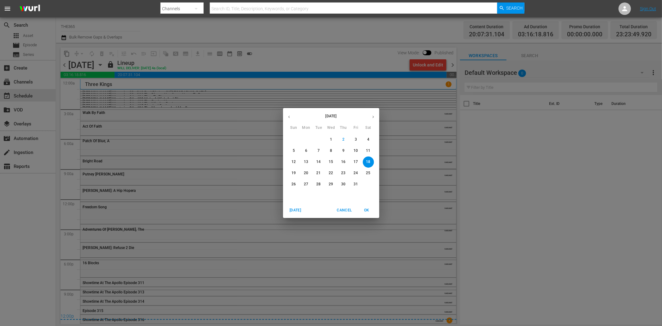
click at [340, 142] on span "2" at bounding box center [343, 139] width 11 height 5
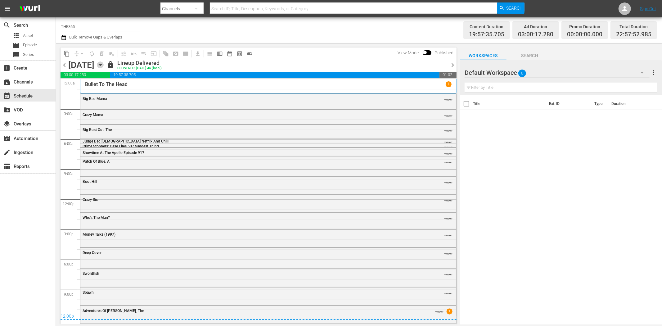
click at [104, 64] on icon "button" at bounding box center [100, 64] width 7 height 7
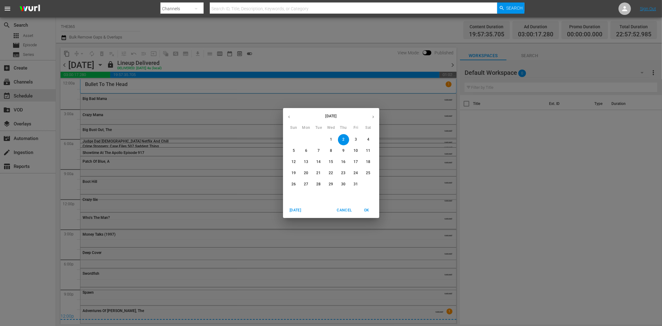
click at [364, 139] on span "4" at bounding box center [368, 139] width 11 height 5
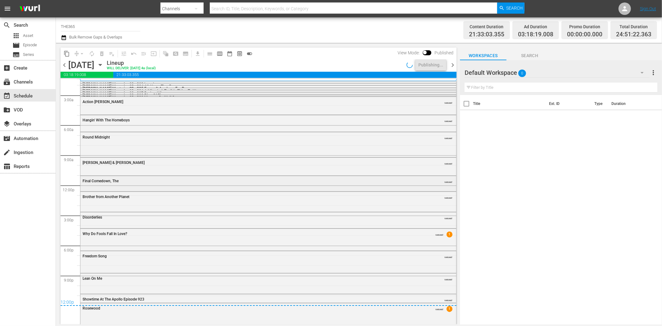
scroll to position [20, 0]
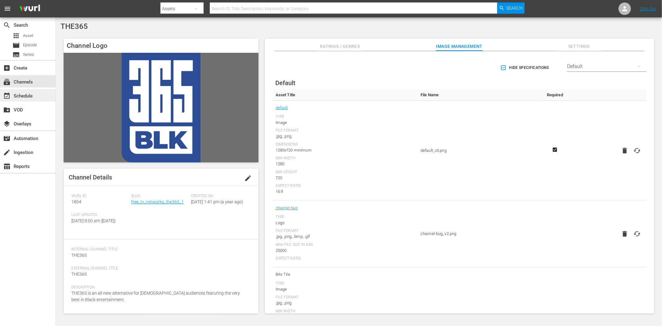
click at [27, 98] on div "event_available Schedule" at bounding box center [17, 95] width 35 height 6
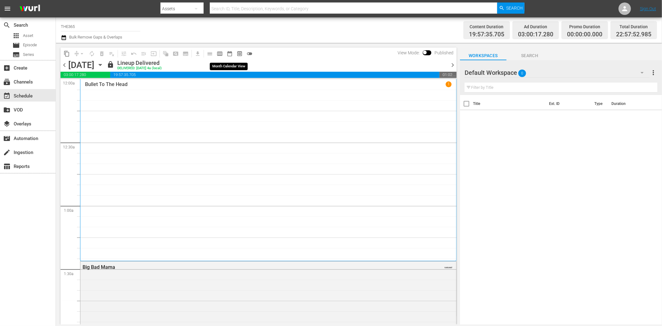
click at [232, 52] on button "date_range_outlined" at bounding box center [230, 54] width 10 height 10
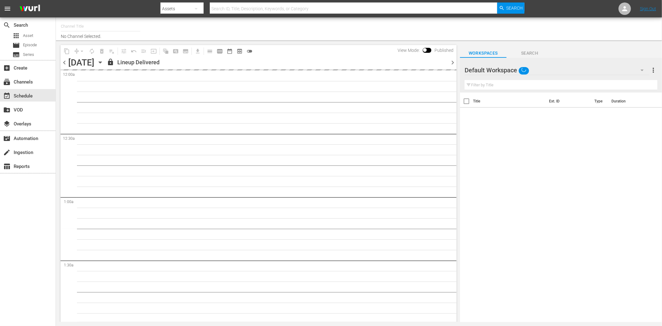
type input "THE365 (1804)"
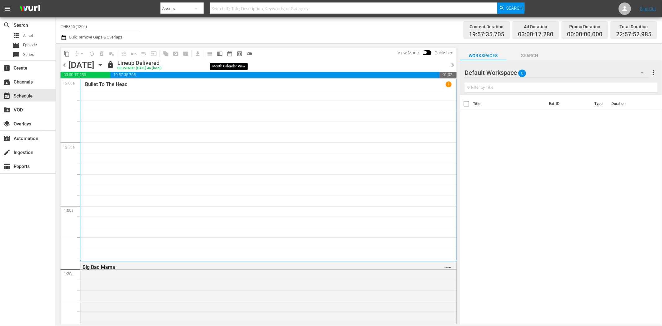
click at [229, 54] on span "date_range_outlined" at bounding box center [229, 54] width 6 height 6
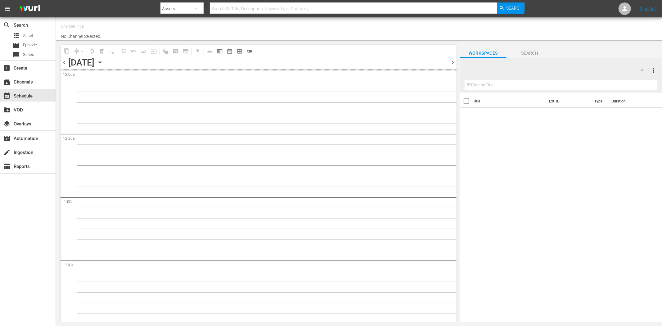
type input "THE365 (1804)"
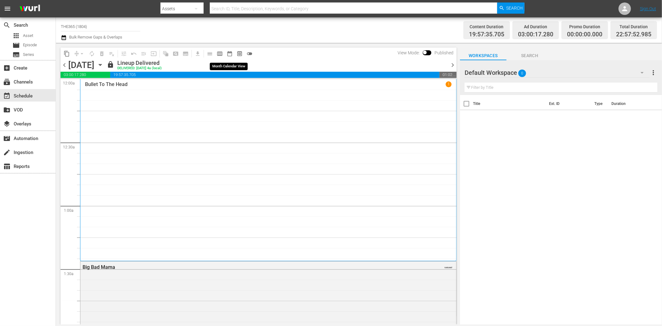
click at [226, 55] on span "date_range_outlined" at bounding box center [229, 54] width 6 height 6
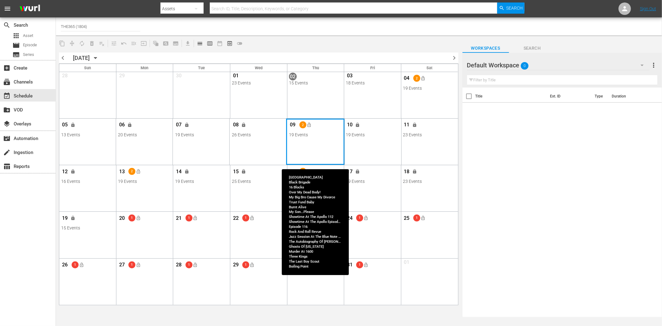
click at [315, 140] on div "Month View" at bounding box center [315, 141] width 58 height 46
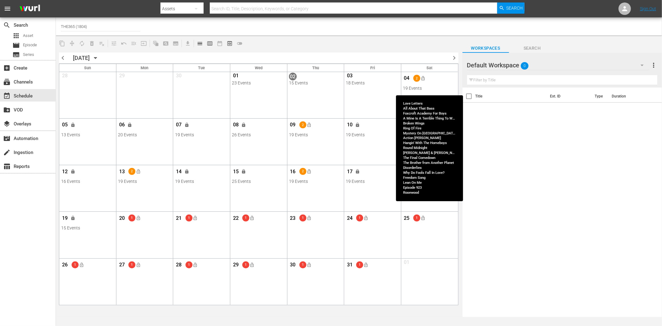
click at [416, 88] on div "19 Events" at bounding box center [429, 88] width 53 height 5
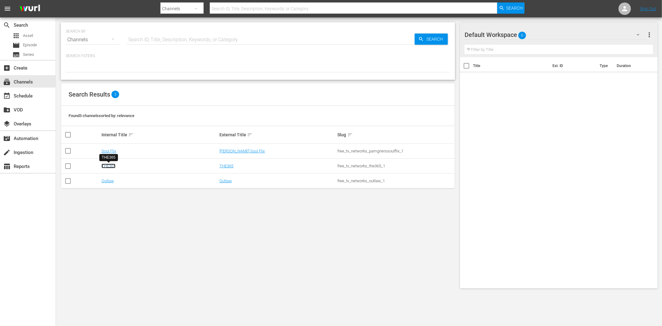
click at [109, 167] on link "THE365" at bounding box center [108, 165] width 14 height 5
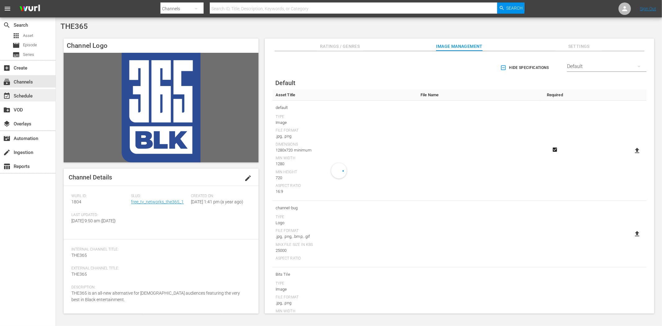
click at [23, 95] on div "event_available Schedule" at bounding box center [17, 95] width 35 height 6
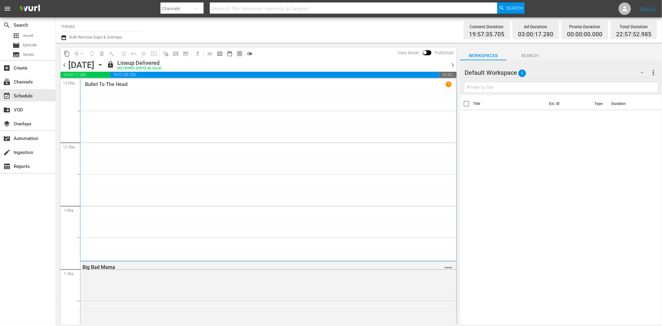
click at [253, 53] on button "toggle_off" at bounding box center [249, 54] width 10 height 10
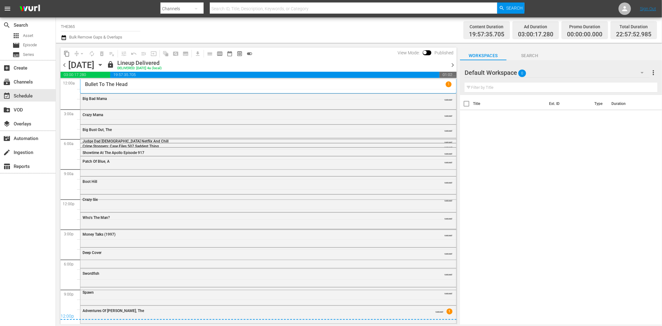
click at [452, 63] on span "chevron_right" at bounding box center [453, 65] width 8 height 8
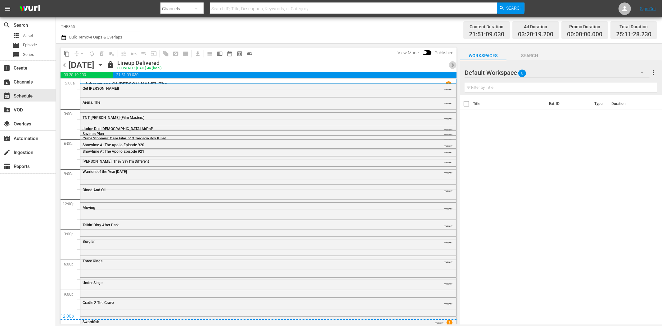
click at [454, 63] on span "chevron_right" at bounding box center [453, 65] width 8 height 8
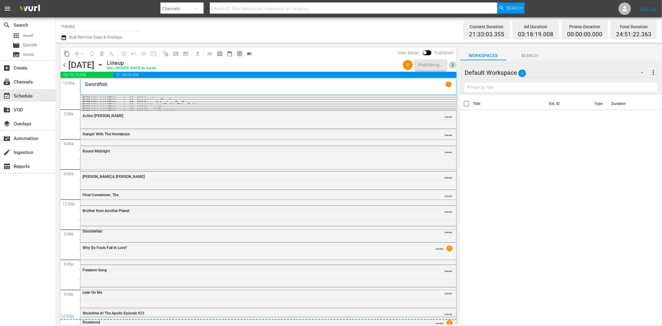
click at [452, 63] on span "chevron_right" at bounding box center [453, 65] width 8 height 8
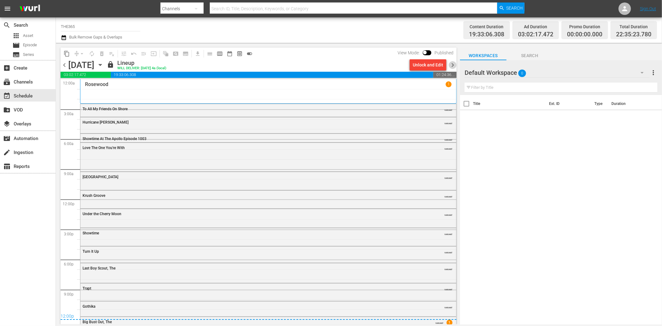
click at [454, 64] on span "chevron_right" at bounding box center [453, 65] width 8 height 8
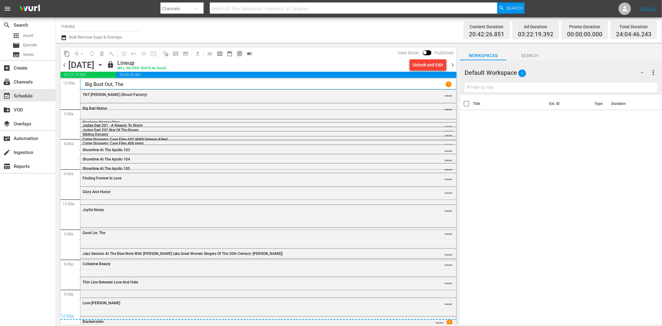
click at [57, 65] on div "content_copy compress arrow_drop_down autorenew_outlined delete_forever_outline…" at bounding box center [257, 183] width 402 height 281
click at [101, 64] on icon "button" at bounding box center [100, 65] width 3 height 2
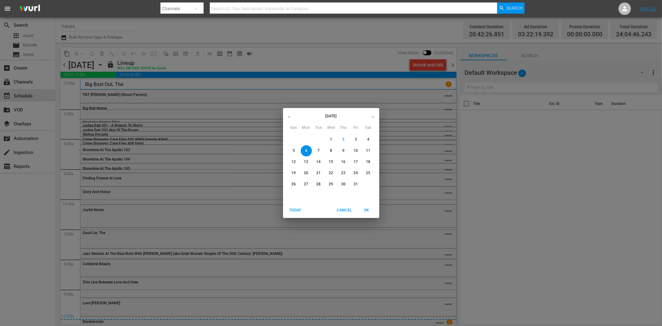
click at [368, 136] on button "4" at bounding box center [368, 139] width 11 height 11
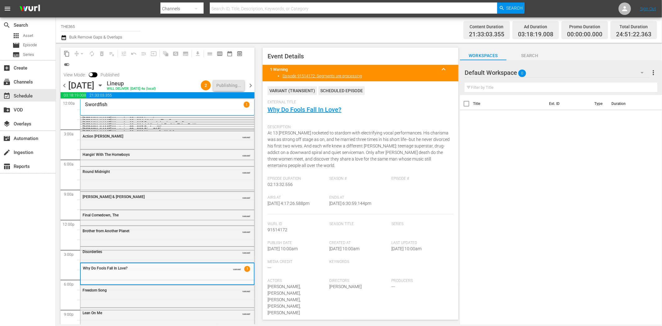
click at [250, 87] on span "chevron_right" at bounding box center [251, 86] width 8 height 8
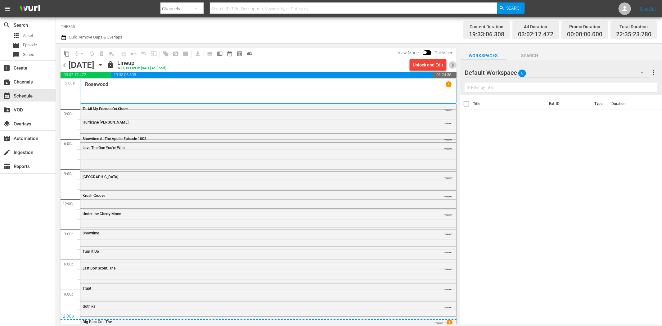
click at [455, 64] on span "chevron_right" at bounding box center [453, 65] width 8 height 8
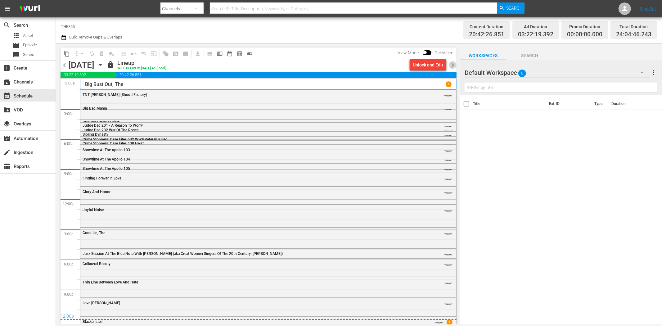
click at [455, 64] on span "chevron_right" at bounding box center [453, 65] width 8 height 8
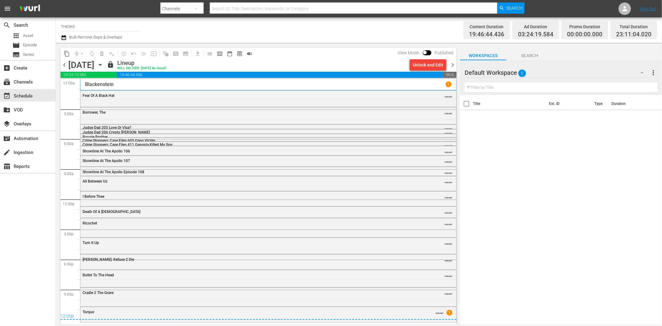
click at [455, 64] on span "chevron_right" at bounding box center [453, 65] width 8 height 8
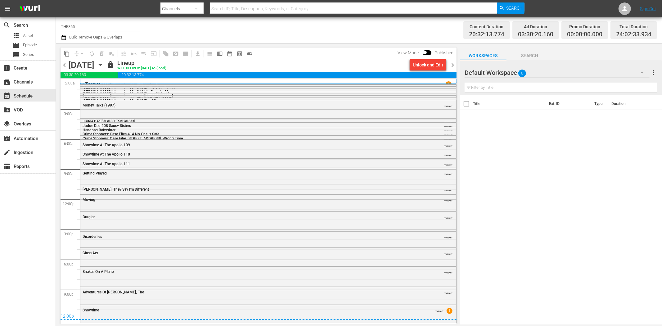
click at [455, 64] on span "chevron_right" at bounding box center [453, 65] width 8 height 8
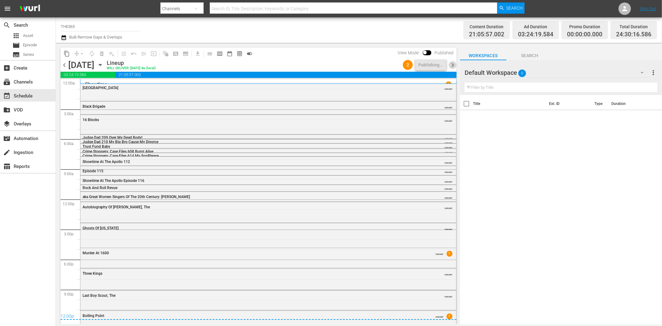
click at [455, 64] on span "chevron_right" at bounding box center [453, 65] width 8 height 8
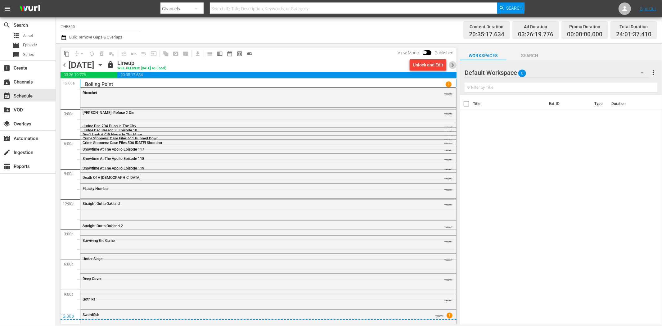
click at [455, 64] on span "chevron_right" at bounding box center [453, 65] width 8 height 8
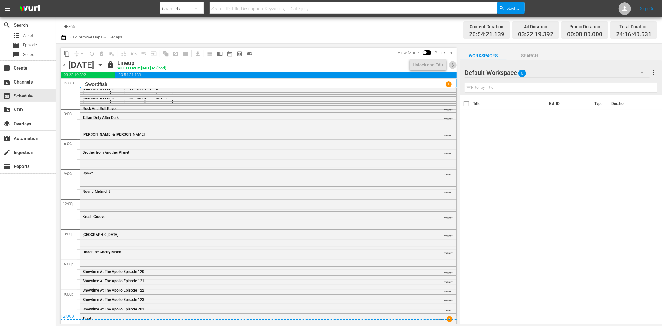
click at [455, 64] on span "chevron_right" at bounding box center [453, 65] width 8 height 8
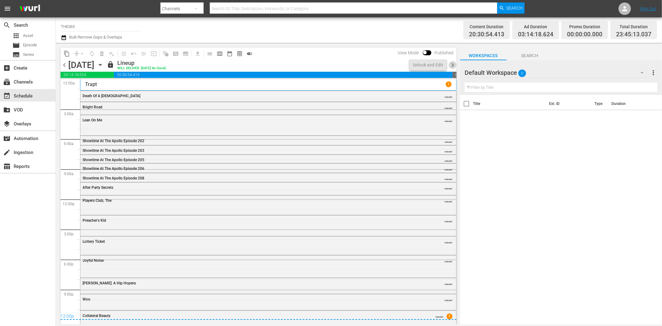
click at [455, 64] on span "chevron_right" at bounding box center [453, 65] width 8 height 8
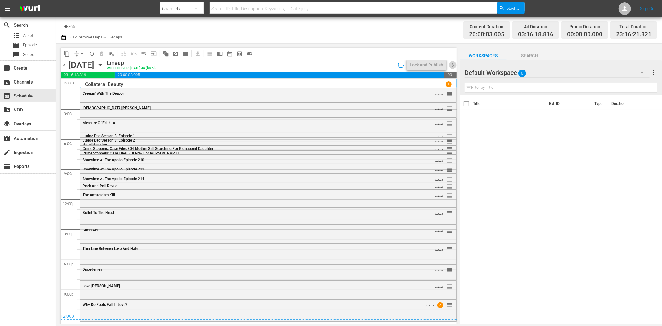
click at [455, 64] on span "chevron_right" at bounding box center [453, 65] width 8 height 8
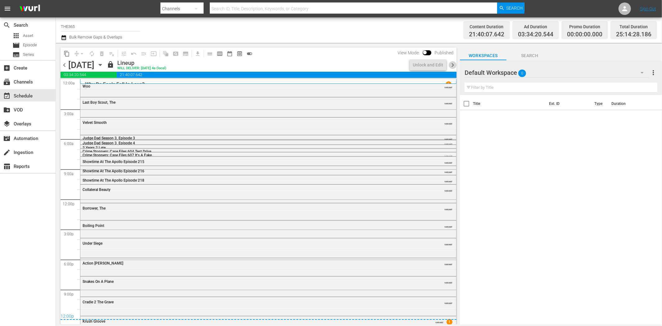
click at [455, 64] on span "chevron_right" at bounding box center [453, 65] width 8 height 8
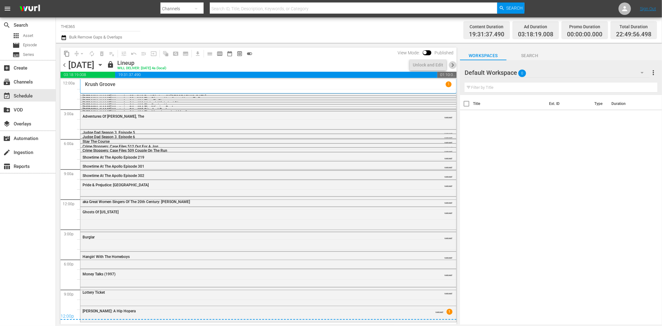
click at [455, 64] on span "chevron_right" at bounding box center [453, 65] width 8 height 8
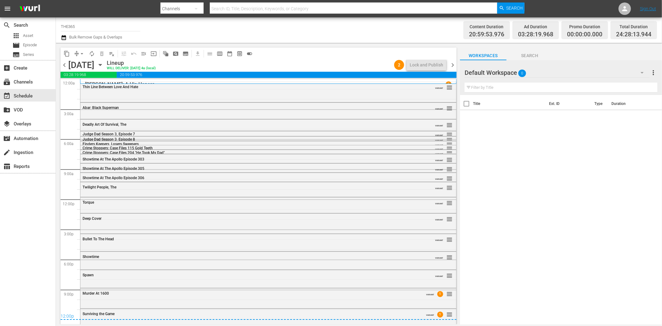
click at [455, 64] on span "chevron_right" at bounding box center [453, 65] width 8 height 8
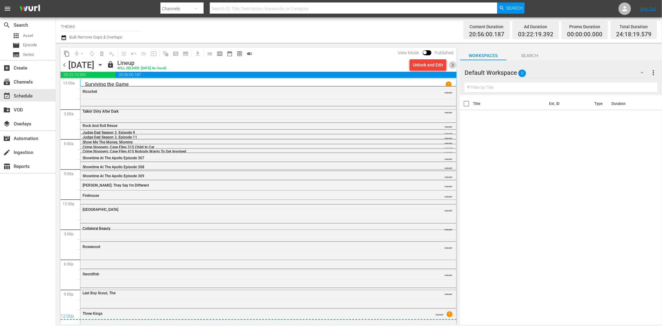
click at [455, 64] on span "chevron_right" at bounding box center [453, 65] width 8 height 8
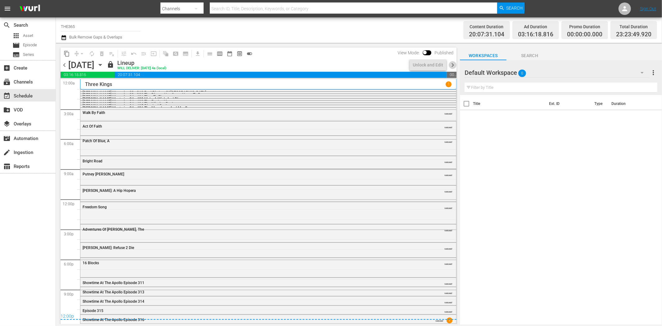
click at [455, 64] on span "chevron_right" at bounding box center [453, 65] width 8 height 8
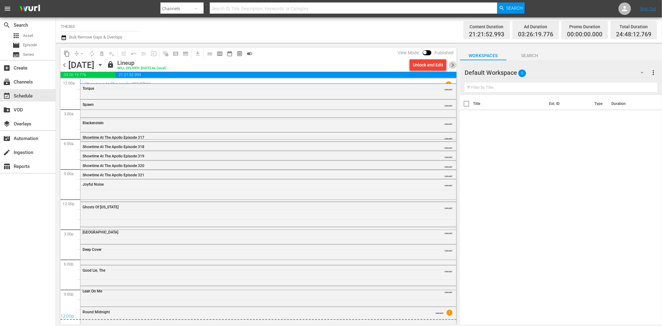
click at [455, 64] on span "chevron_right" at bounding box center [453, 65] width 8 height 8
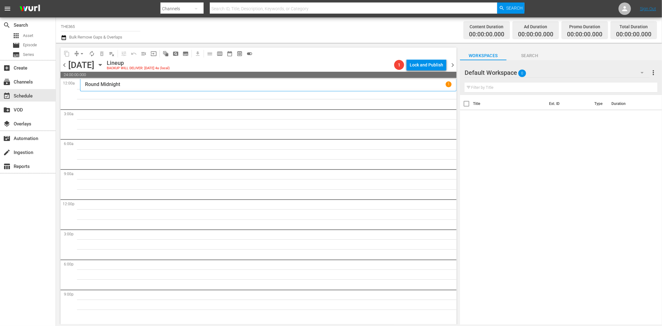
click at [455, 64] on span "chevron_right" at bounding box center [453, 65] width 8 height 8
click at [104, 65] on icon "button" at bounding box center [100, 64] width 7 height 7
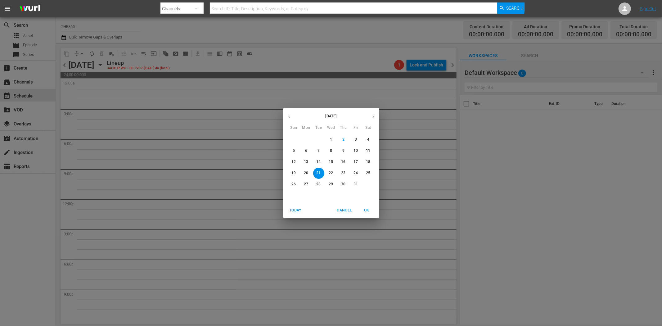
click at [344, 148] on p "9" at bounding box center [343, 150] width 2 height 5
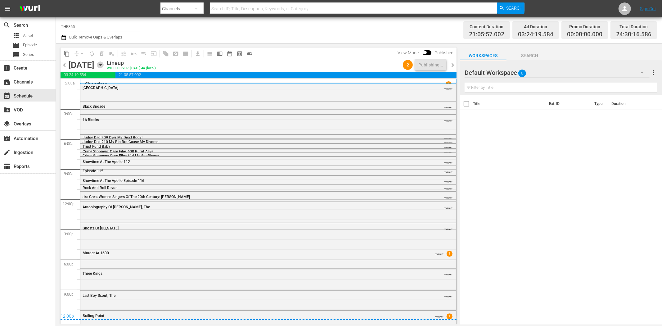
click at [104, 65] on icon "button" at bounding box center [100, 64] width 7 height 7
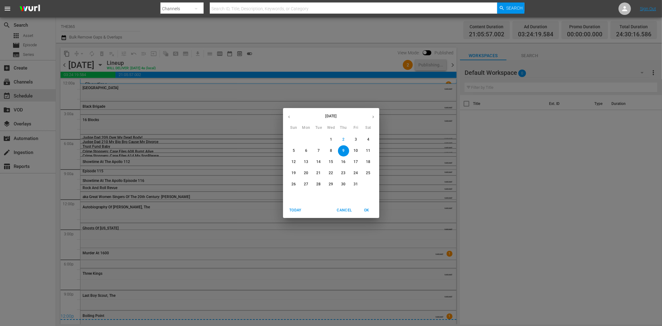
click at [307, 161] on p "13" at bounding box center [306, 161] width 4 height 5
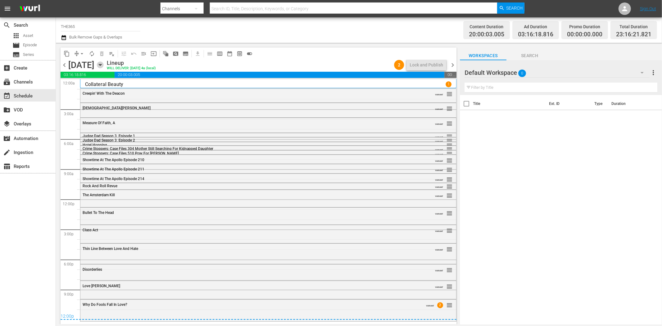
click at [104, 62] on icon "button" at bounding box center [100, 64] width 7 height 7
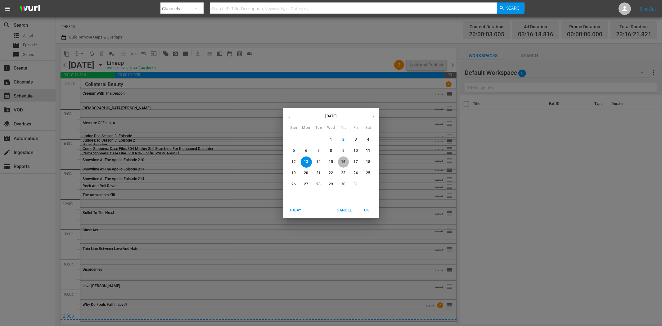
click at [343, 162] on p "16" at bounding box center [343, 161] width 4 height 5
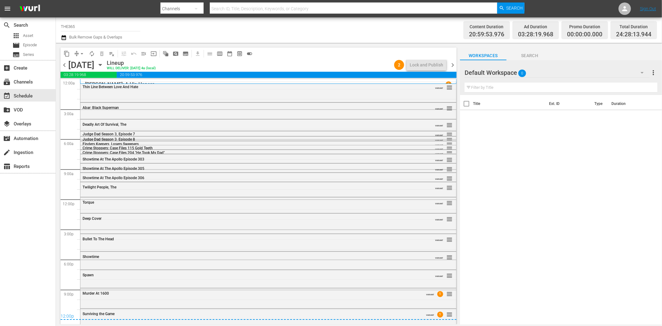
click at [104, 63] on icon "button" at bounding box center [100, 64] width 7 height 7
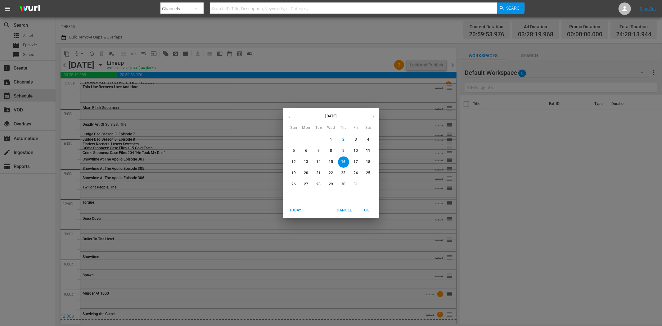
drag, startPoint x: 372, startPoint y: 135, endPoint x: 370, endPoint y: 138, distance: 4.0
click at [370, 138] on div "4" at bounding box center [368, 139] width 12 height 11
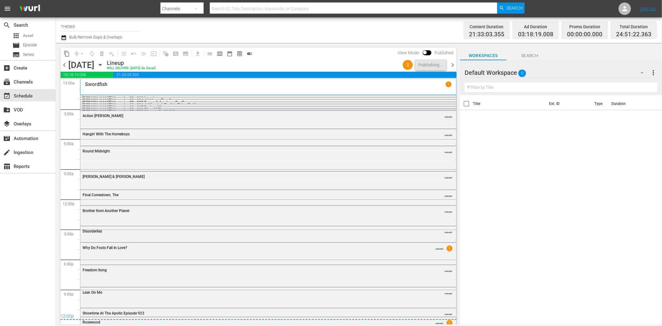
click at [451, 62] on span "chevron_right" at bounding box center [453, 65] width 8 height 8
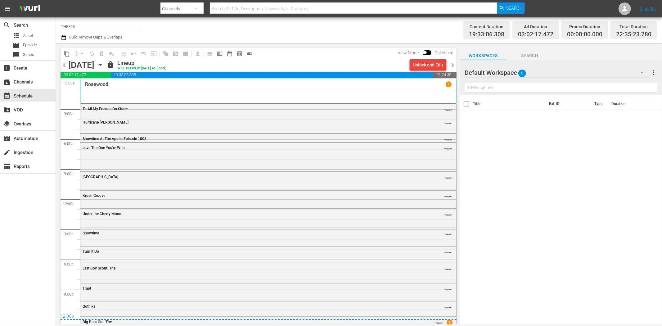
click at [451, 62] on span "chevron_right" at bounding box center [453, 65] width 8 height 8
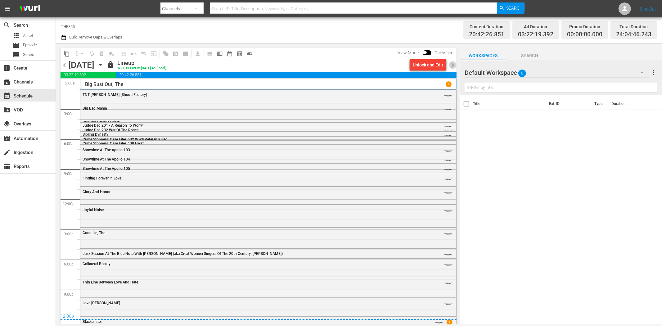
click at [451, 62] on span "chevron_right" at bounding box center [453, 65] width 8 height 8
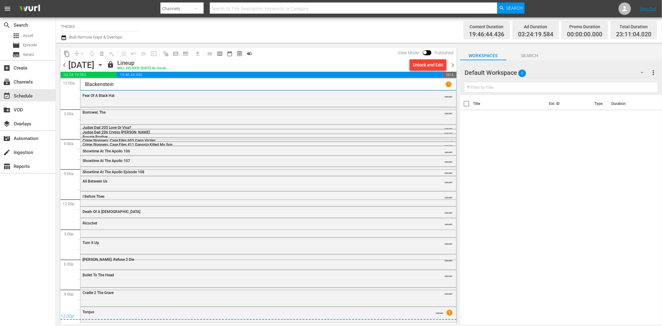
click at [451, 62] on span "chevron_right" at bounding box center [453, 65] width 8 height 8
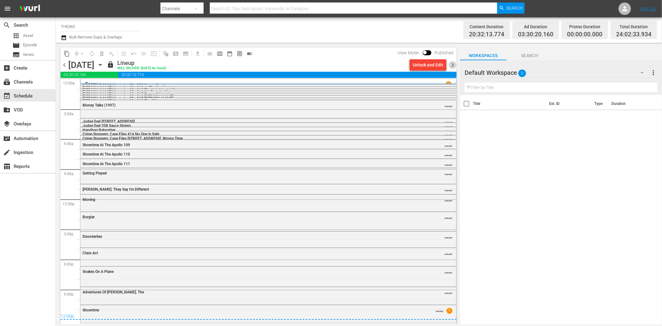
click at [451, 62] on span "chevron_right" at bounding box center [453, 65] width 8 height 8
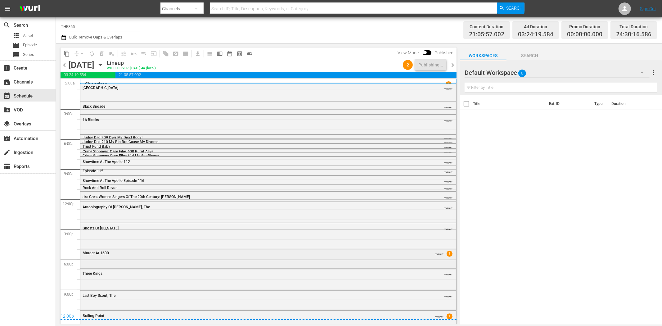
click at [213, 258] on div "Murder At 1600 VARIANT 1" at bounding box center [268, 257] width 376 height 19
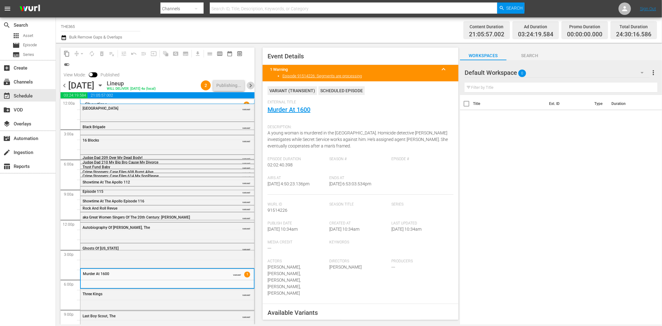
click at [250, 83] on span "chevron_right" at bounding box center [251, 86] width 8 height 8
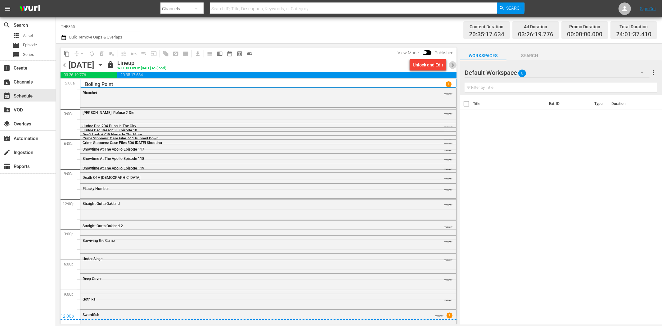
click at [453, 65] on span "chevron_right" at bounding box center [453, 65] width 8 height 8
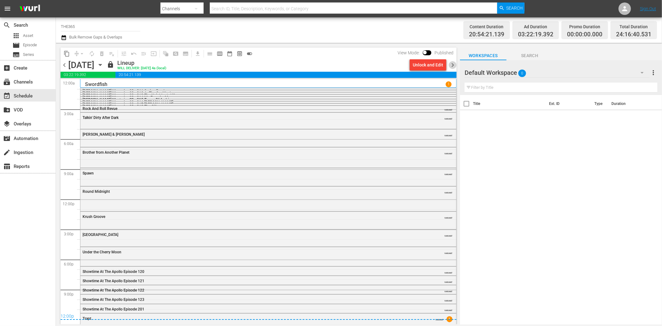
click at [453, 65] on span "chevron_right" at bounding box center [453, 65] width 8 height 8
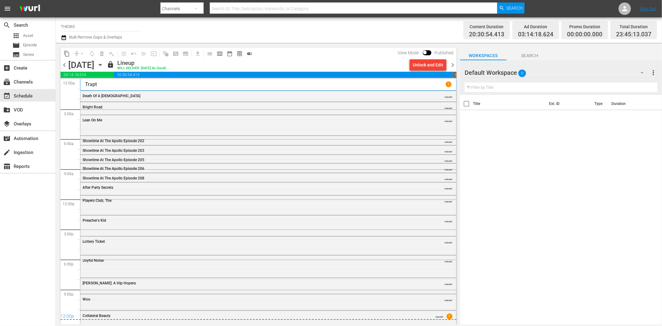
click at [453, 65] on span "chevron_right" at bounding box center [453, 65] width 8 height 8
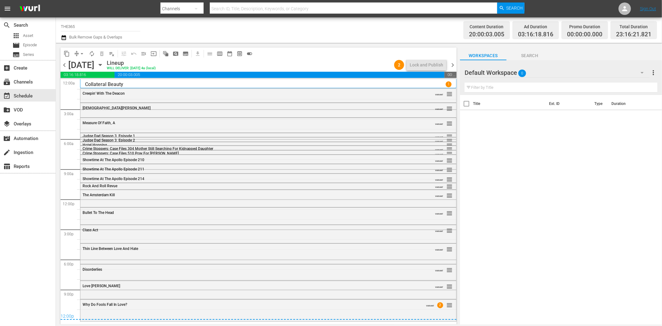
click at [453, 65] on span "chevron_right" at bounding box center [453, 65] width 8 height 8
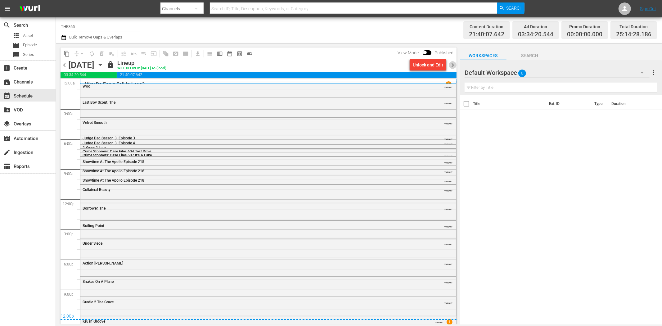
click at [453, 65] on span "chevron_right" at bounding box center [453, 65] width 8 height 8
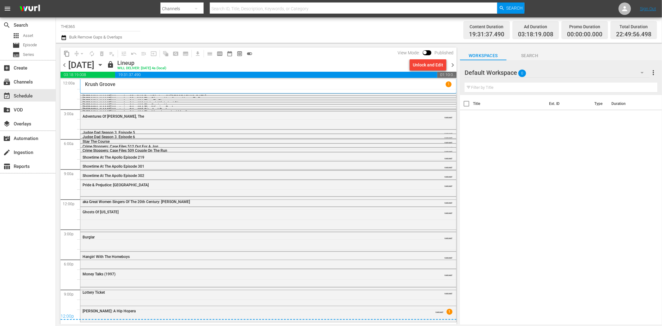
click at [453, 65] on span "chevron_right" at bounding box center [453, 65] width 8 height 8
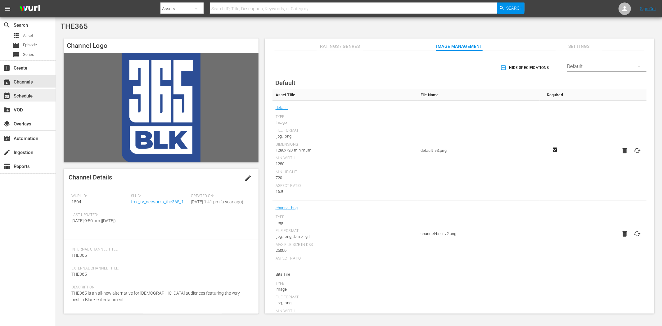
click at [21, 94] on div "event_available Schedule" at bounding box center [17, 95] width 35 height 6
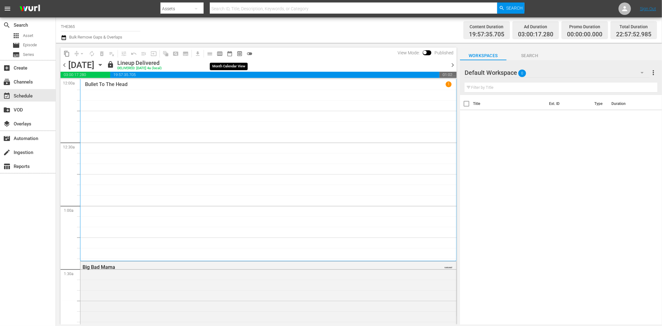
click at [228, 54] on span "date_range_outlined" at bounding box center [229, 54] width 6 height 6
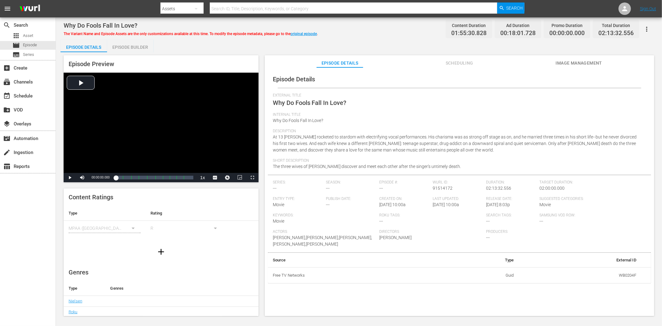
click at [461, 60] on span "Scheduling" at bounding box center [459, 63] width 47 height 8
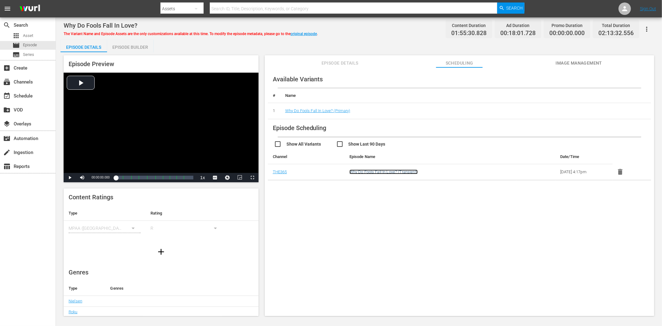
click at [378, 172] on link "Why Do Fools Fall In Love? (Transient)" at bounding box center [383, 171] width 68 height 5
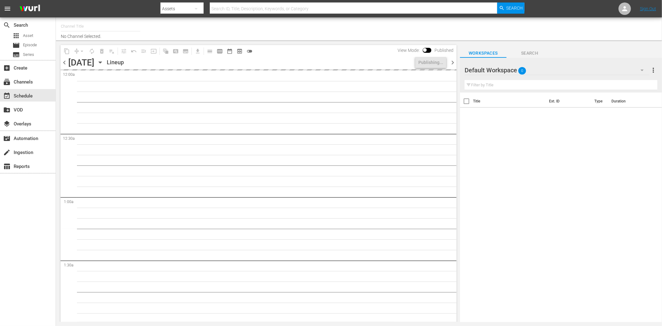
type input "THE365 (1804)"
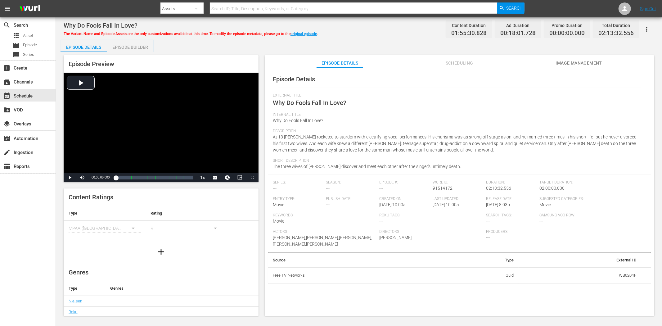
click at [598, 60] on span "Image Management" at bounding box center [578, 63] width 47 height 8
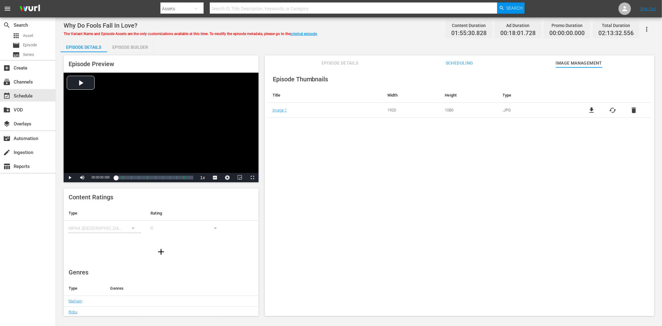
click at [456, 64] on span "Scheduling" at bounding box center [459, 63] width 47 height 8
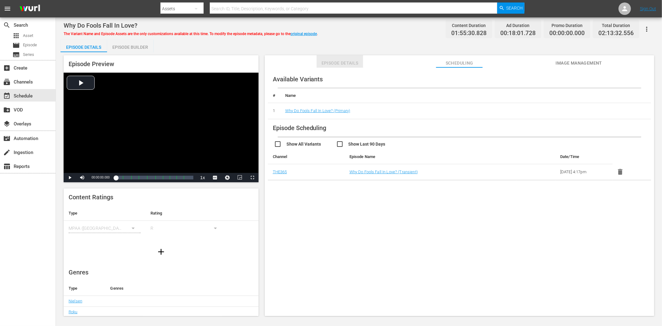
click at [352, 63] on span "Episode Details" at bounding box center [339, 63] width 47 height 8
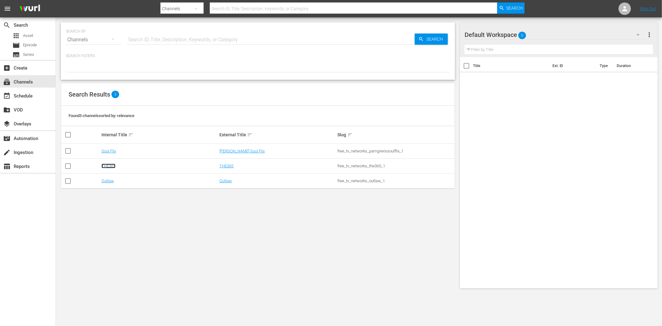
click at [107, 164] on link "THE365" at bounding box center [108, 165] width 14 height 5
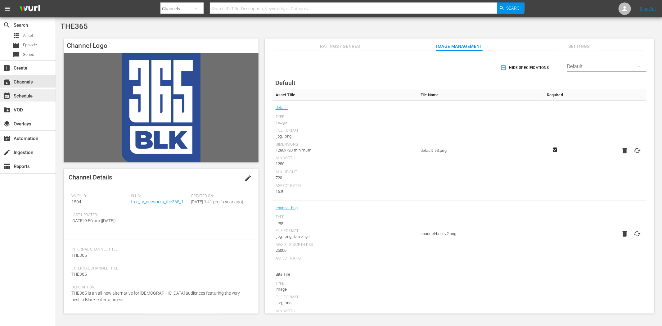
click at [37, 96] on div "event_available Schedule" at bounding box center [28, 95] width 56 height 12
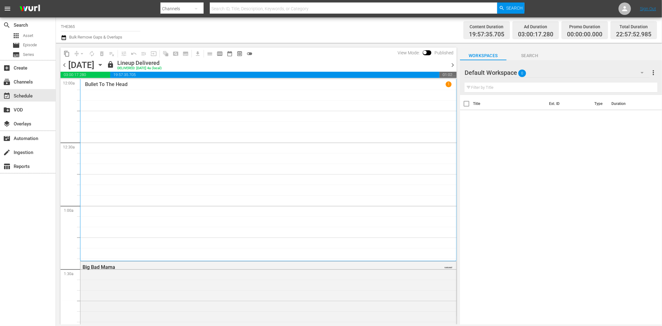
click at [456, 66] on div "content_copy compress arrow_drop_down autorenew_outlined delete_forever_outline…" at bounding box center [257, 183] width 402 height 281
click at [451, 66] on span "chevron_right" at bounding box center [453, 65] width 8 height 8
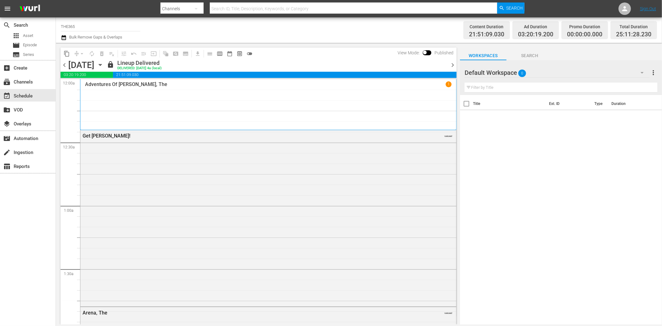
click at [451, 66] on span "chevron_right" at bounding box center [453, 65] width 8 height 8
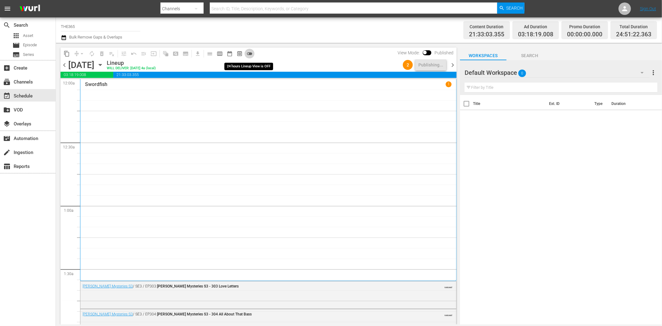
click at [247, 53] on span "toggle_off" at bounding box center [249, 54] width 6 height 6
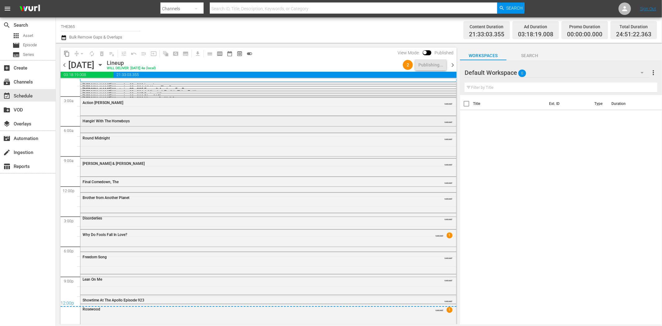
scroll to position [20, 0]
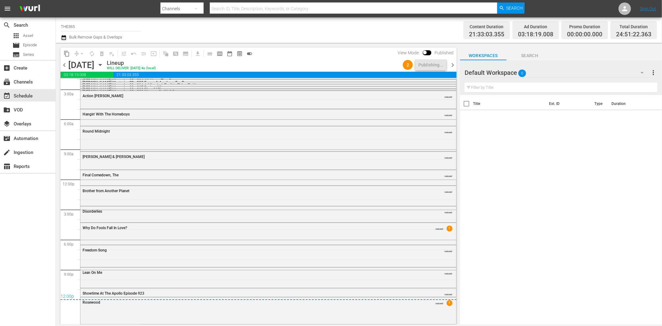
click at [451, 63] on span "chevron_right" at bounding box center [453, 65] width 8 height 8
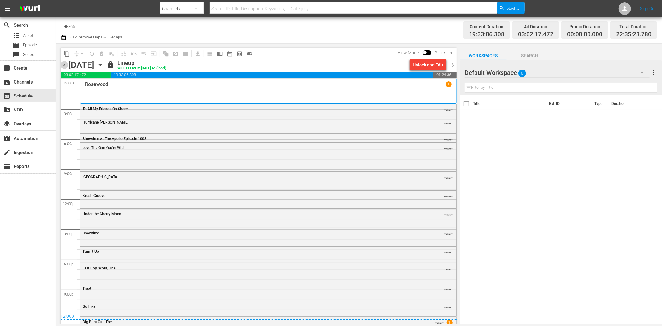
click at [64, 64] on span "chevron_left" at bounding box center [64, 65] width 8 height 8
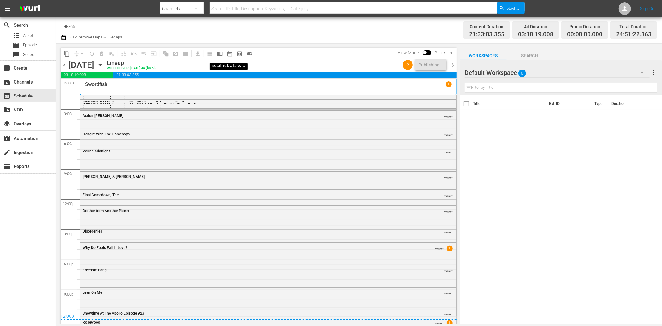
click at [227, 54] on span "date_range_outlined" at bounding box center [229, 54] width 6 height 6
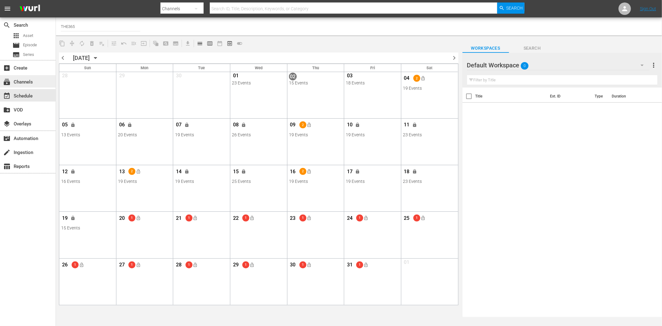
click at [39, 86] on div "subscriptions Channels" at bounding box center [28, 81] width 56 height 12
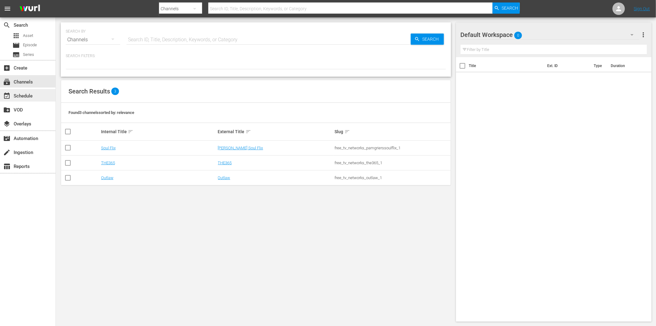
click at [25, 98] on div "event_available Schedule" at bounding box center [17, 95] width 35 height 6
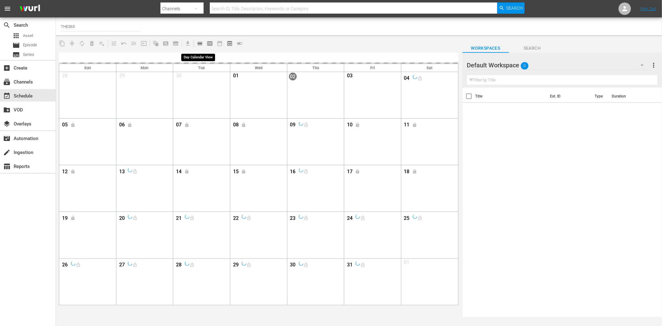
click at [199, 42] on span "calendar_view_day_outlined" at bounding box center [200, 43] width 6 height 6
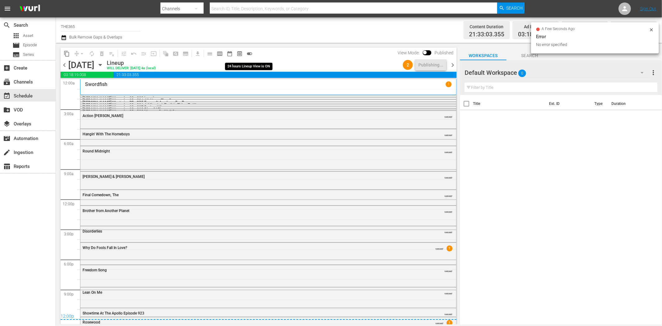
click at [249, 53] on span "toggle_on" at bounding box center [249, 54] width 6 height 6
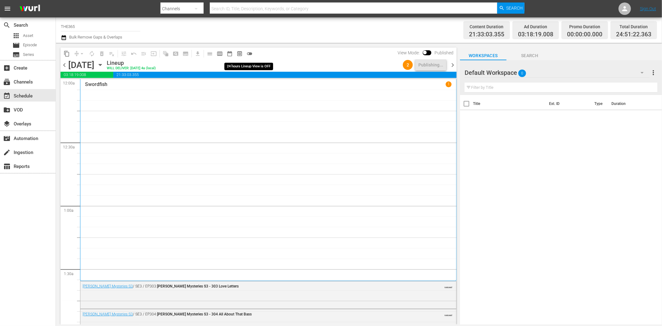
click at [250, 53] on span "toggle_off" at bounding box center [249, 54] width 6 height 6
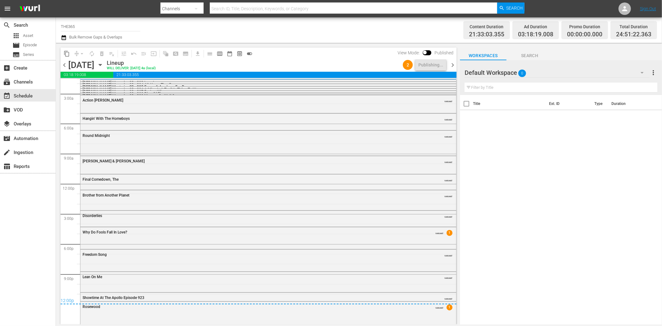
scroll to position [20, 0]
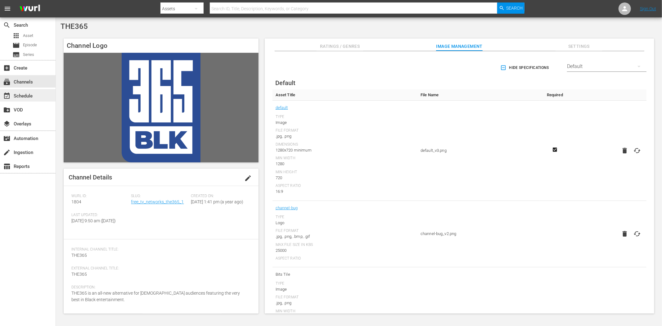
click at [26, 97] on div "event_available Schedule" at bounding box center [17, 95] width 35 height 6
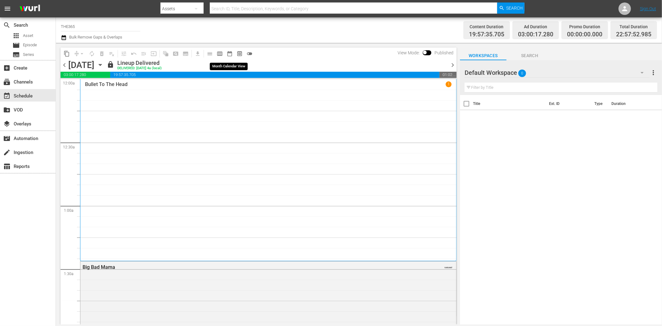
click at [230, 52] on span "date_range_outlined" at bounding box center [229, 54] width 6 height 6
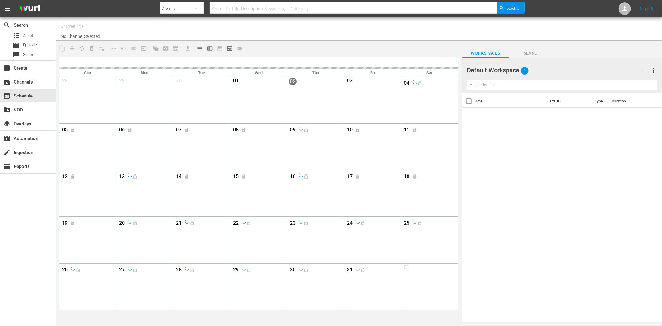
type input "THE365 (1804)"
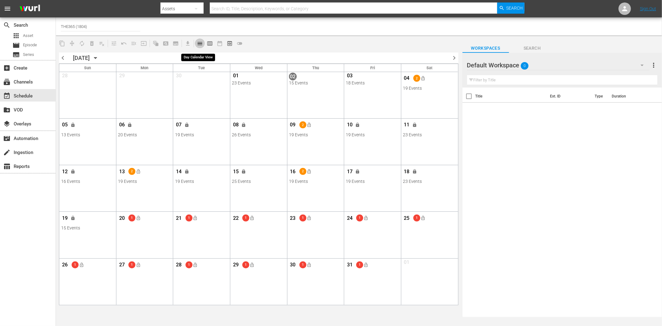
drag, startPoint x: 196, startPoint y: 41, endPoint x: 200, endPoint y: 45, distance: 5.9
click at [200, 45] on button "calendar_view_day_outlined" at bounding box center [200, 43] width 10 height 10
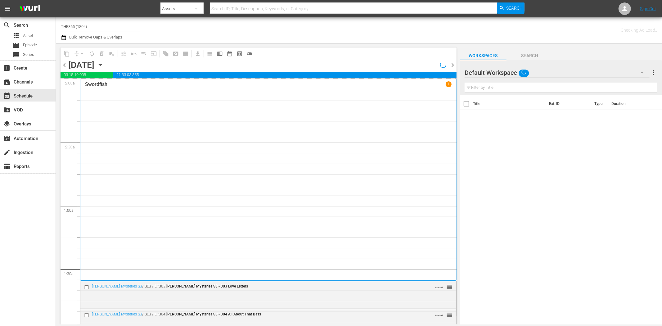
click at [202, 47] on div "content_copy compress arrow_drop_down autorenew_outlined delete_forever_outline…" at bounding box center [257, 183] width 402 height 281
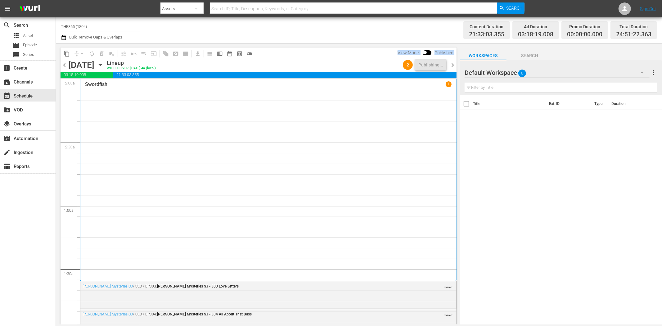
click at [337, 47] on div "content_copy compress arrow_drop_down autorenew_outlined delete_forever_outline…" at bounding box center [258, 53] width 396 height 12
click at [248, 52] on span "toggle_off" at bounding box center [249, 54] width 6 height 6
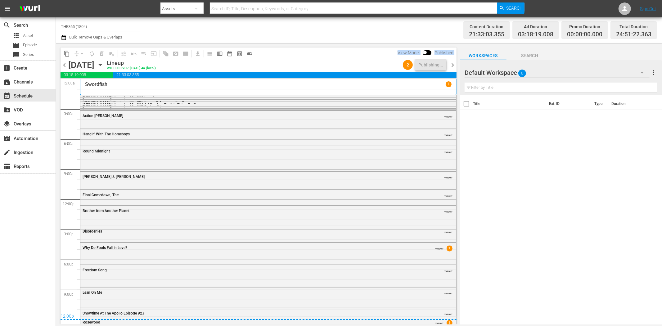
click at [346, 59] on div "content_copy compress arrow_drop_down autorenew_outlined delete_forever_outline…" at bounding box center [258, 59] width 396 height 24
click at [346, 60] on div "Lineup WILL DELIVER: [DATE] 4a (local)" at bounding box center [253, 65] width 293 height 11
click at [407, 51] on span "View Mode:" at bounding box center [408, 52] width 28 height 5
